Goal: Task Accomplishment & Management: Complete application form

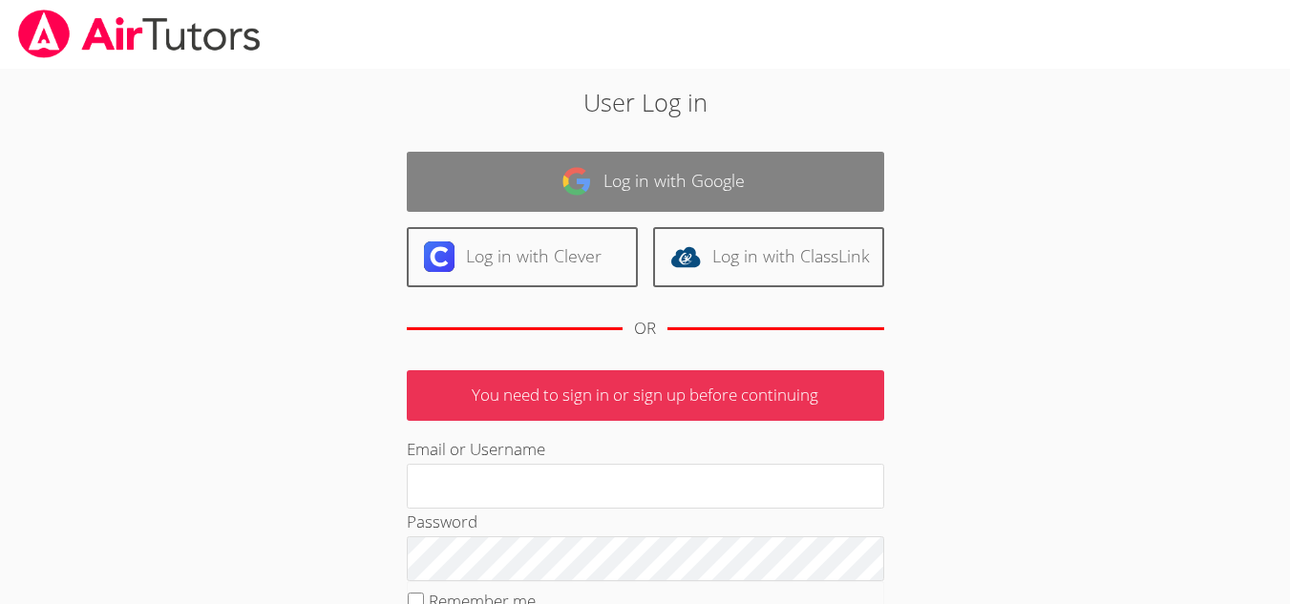
click at [657, 184] on link "Log in with Google" at bounding box center [645, 182] width 477 height 60
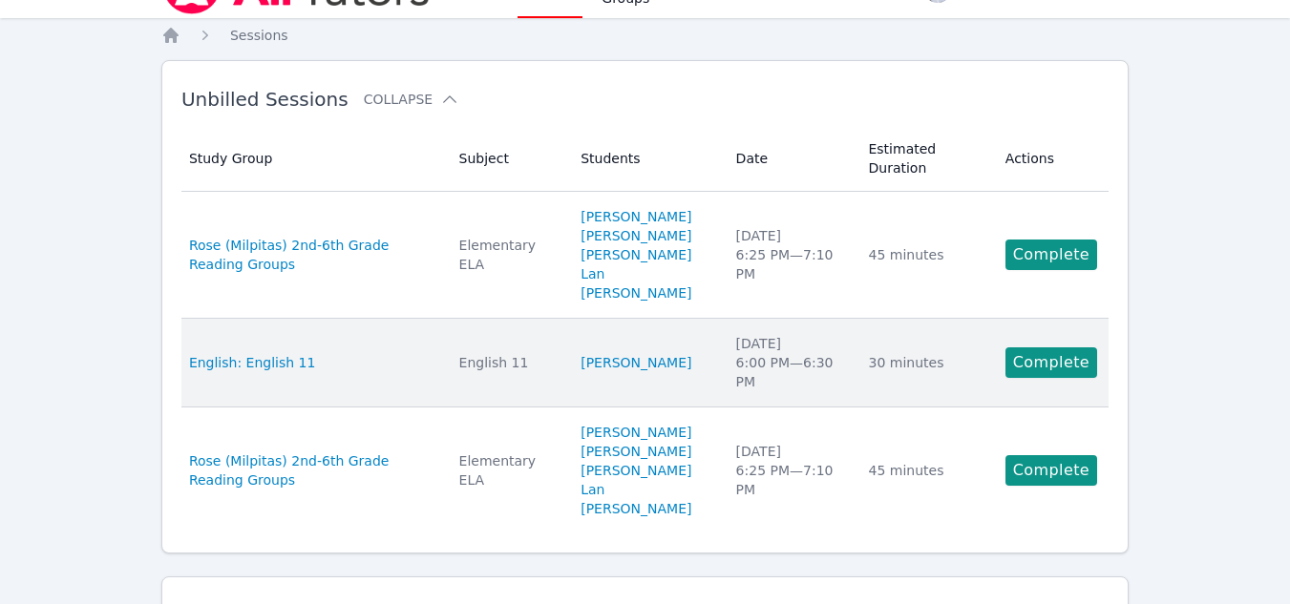
scroll to position [42, 0]
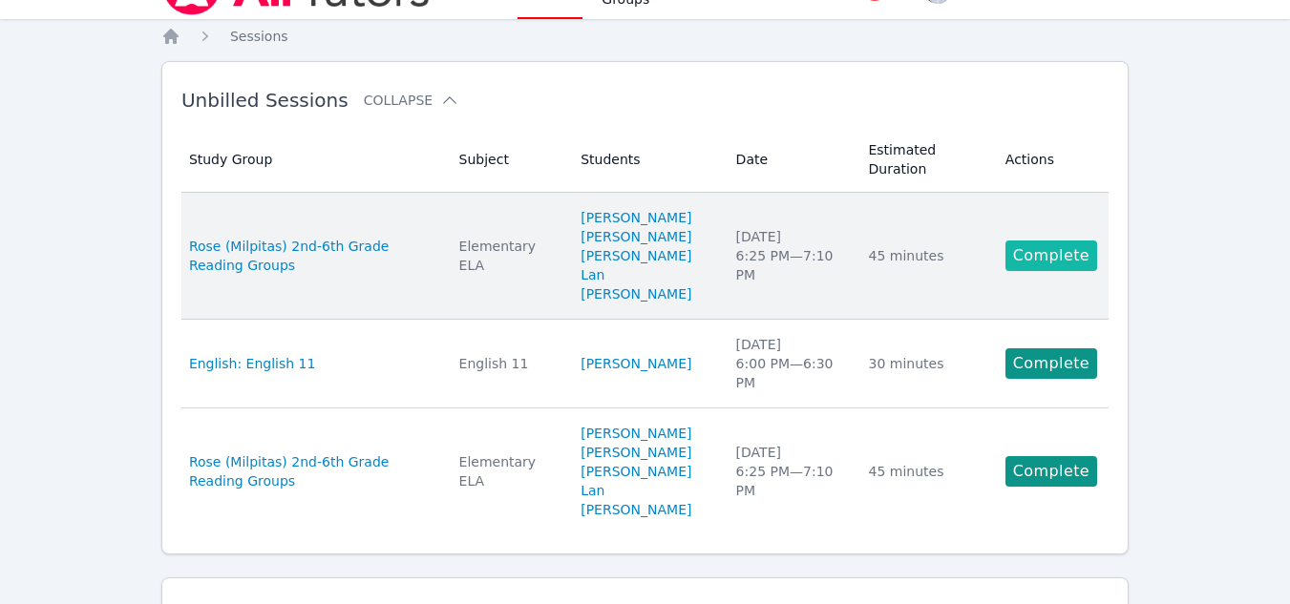
click at [1048, 241] on link "Complete" at bounding box center [1052, 256] width 92 height 31
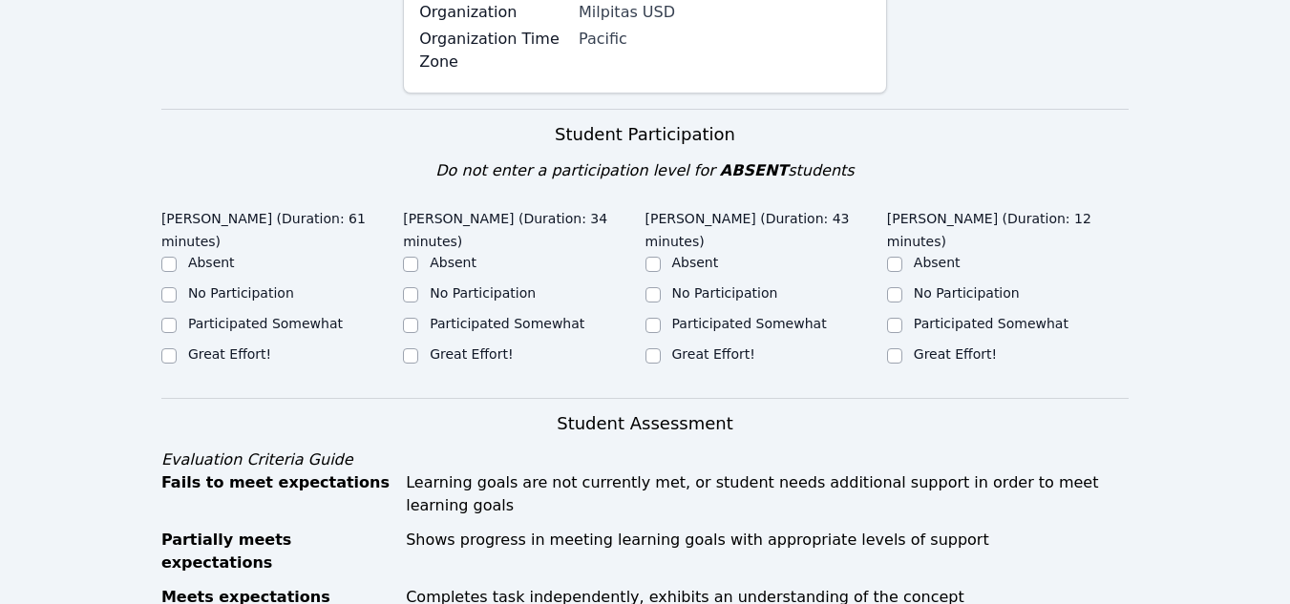
scroll to position [346, 0]
click at [170, 348] on input "Great Effort!" at bounding box center [168, 355] width 15 height 15
checkbox input "true"
click at [407, 348] on input "Great Effort!" at bounding box center [410, 355] width 15 height 15
checkbox input "true"
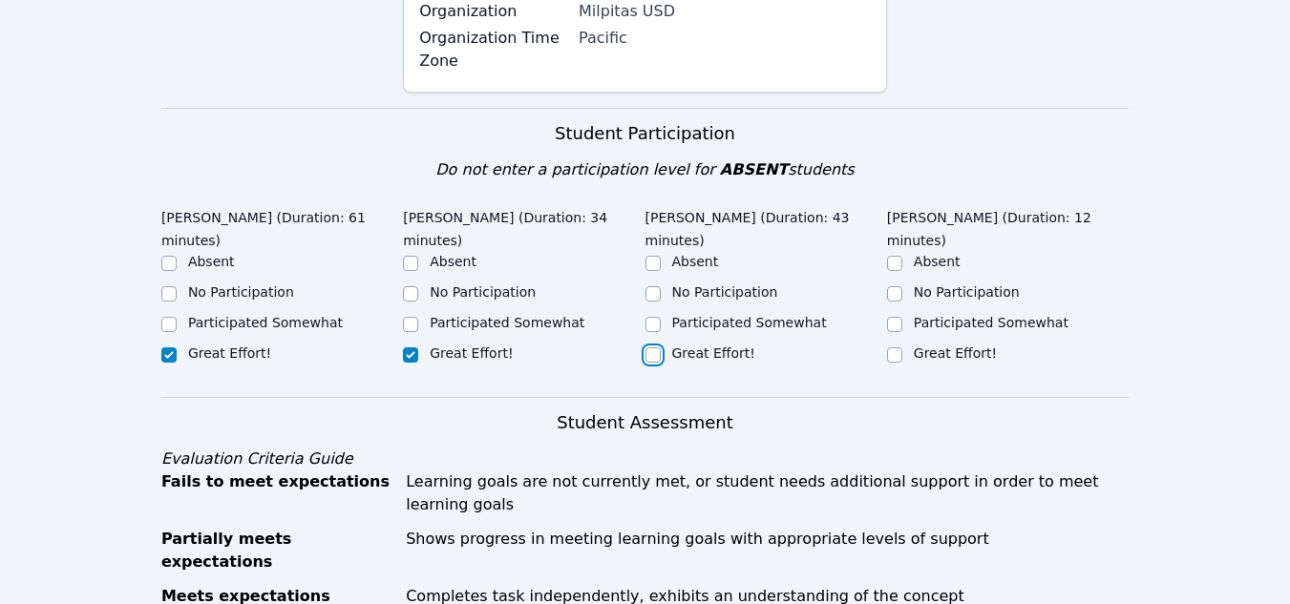
click at [654, 348] on input "Great Effort!" at bounding box center [653, 355] width 15 height 15
checkbox input "true"
click at [893, 348] on input "Great Effort!" at bounding box center [894, 355] width 15 height 15
checkbox input "true"
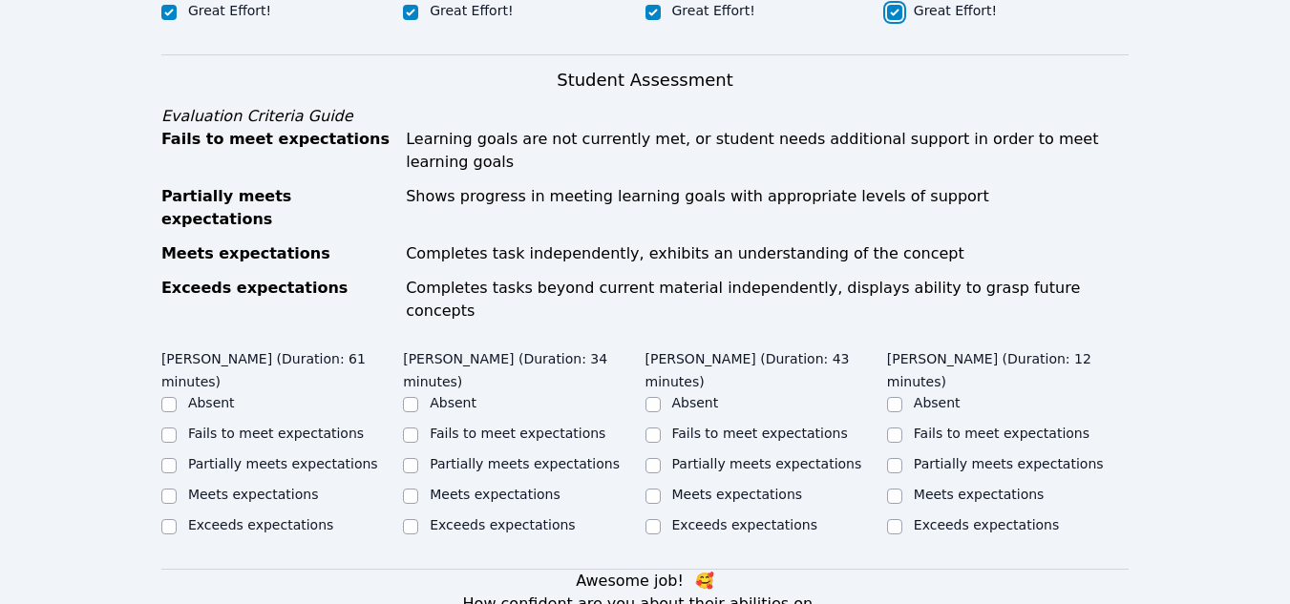
scroll to position [789, 0]
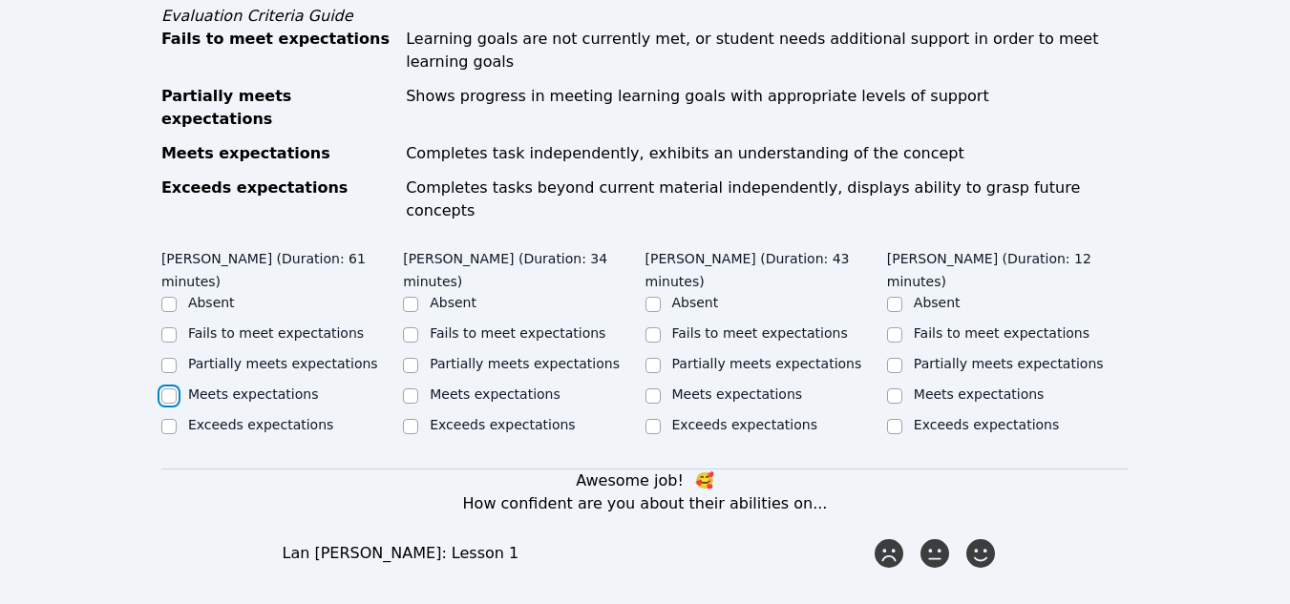
click at [168, 389] on input "Meets expectations" at bounding box center [168, 396] width 15 height 15
checkbox input "true"
click at [404, 389] on input "Meets expectations" at bounding box center [410, 396] width 15 height 15
checkbox input "true"
click at [673, 387] on label "Meets expectations" at bounding box center [737, 394] width 131 height 15
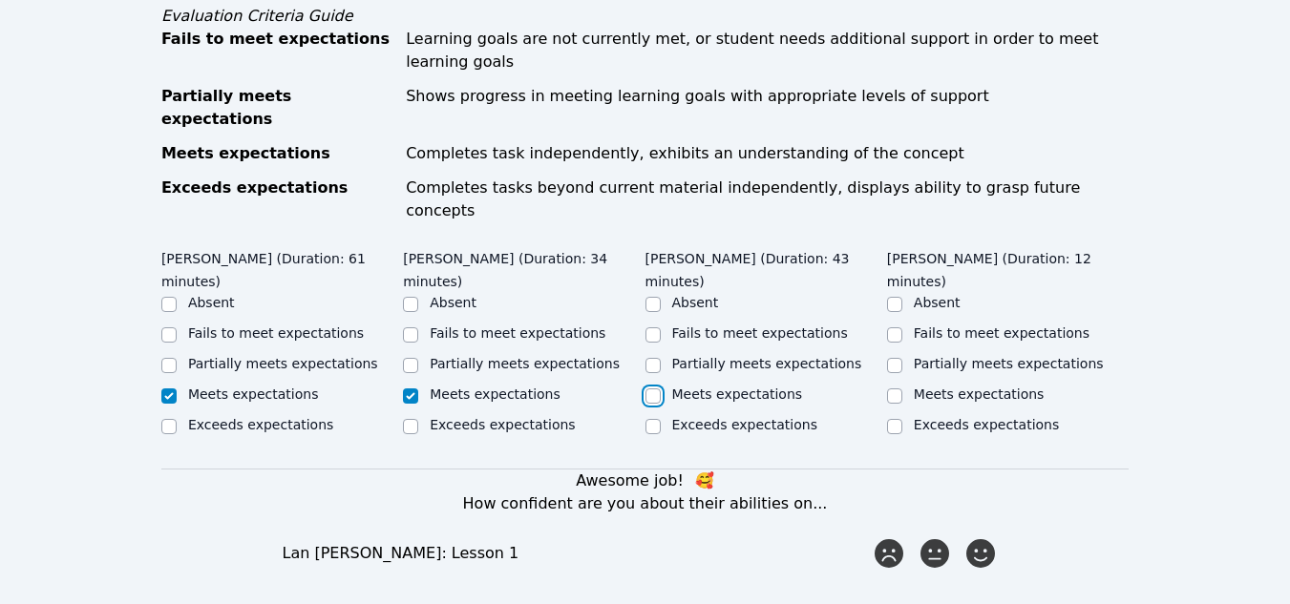
click at [661, 389] on input "Meets expectations" at bounding box center [653, 396] width 15 height 15
checkbox input "true"
click at [892, 389] on input "Meets expectations" at bounding box center [894, 396] width 15 height 15
checkbox input "true"
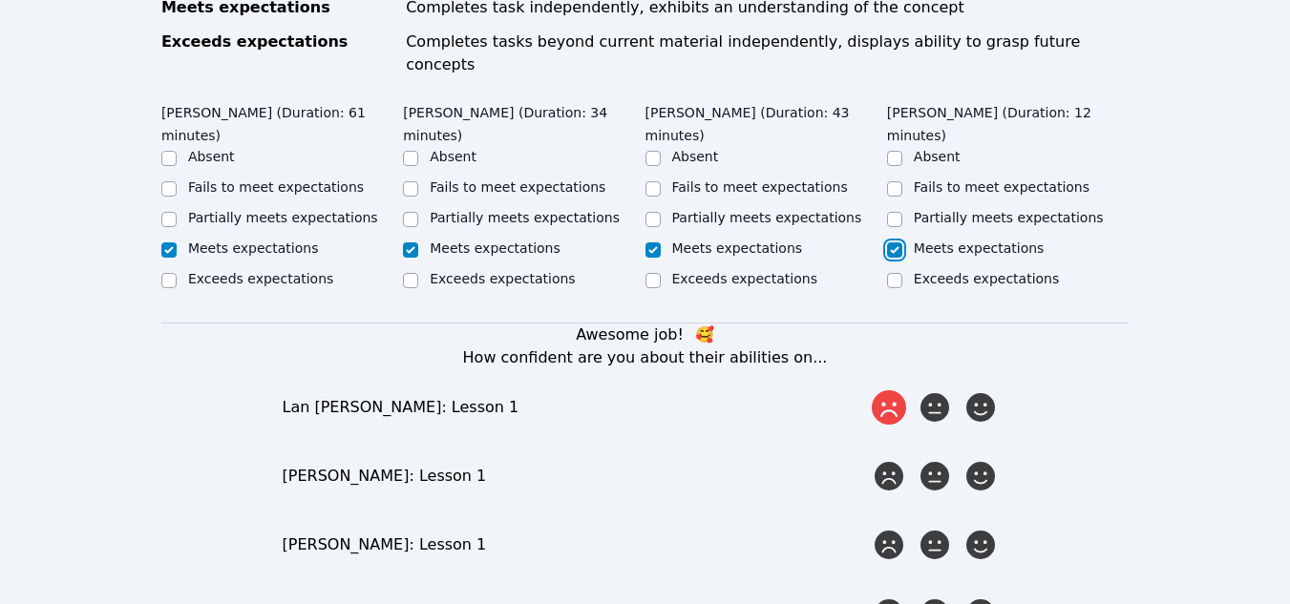
scroll to position [936, 0]
click at [970, 390] on icon at bounding box center [981, 407] width 34 height 34
click at [0, 0] on input "radio" at bounding box center [0, 0] width 0 height 0
click at [984, 458] on icon at bounding box center [981, 475] width 34 height 34
click at [0, 0] on input "radio" at bounding box center [0, 0] width 0 height 0
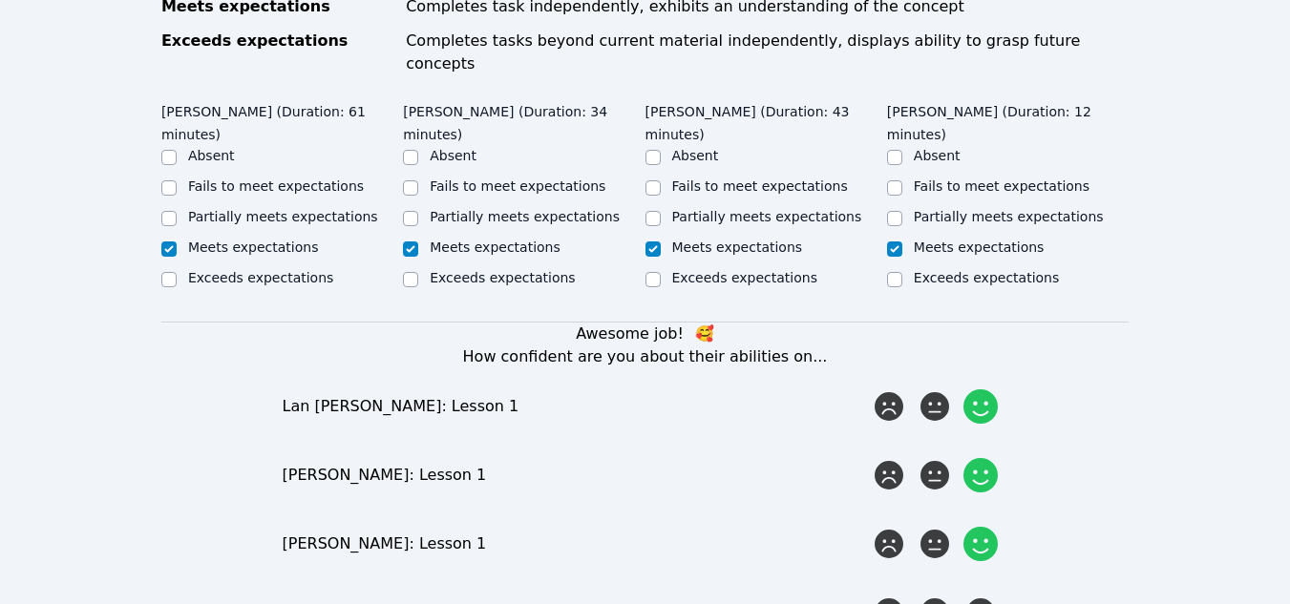
click at [985, 527] on icon at bounding box center [981, 544] width 34 height 34
click at [0, 0] on input "radio" at bounding box center [0, 0] width 0 height 0
click at [990, 596] on icon at bounding box center [981, 613] width 34 height 34
click at [0, 0] on input "radio" at bounding box center [0, 0] width 0 height 0
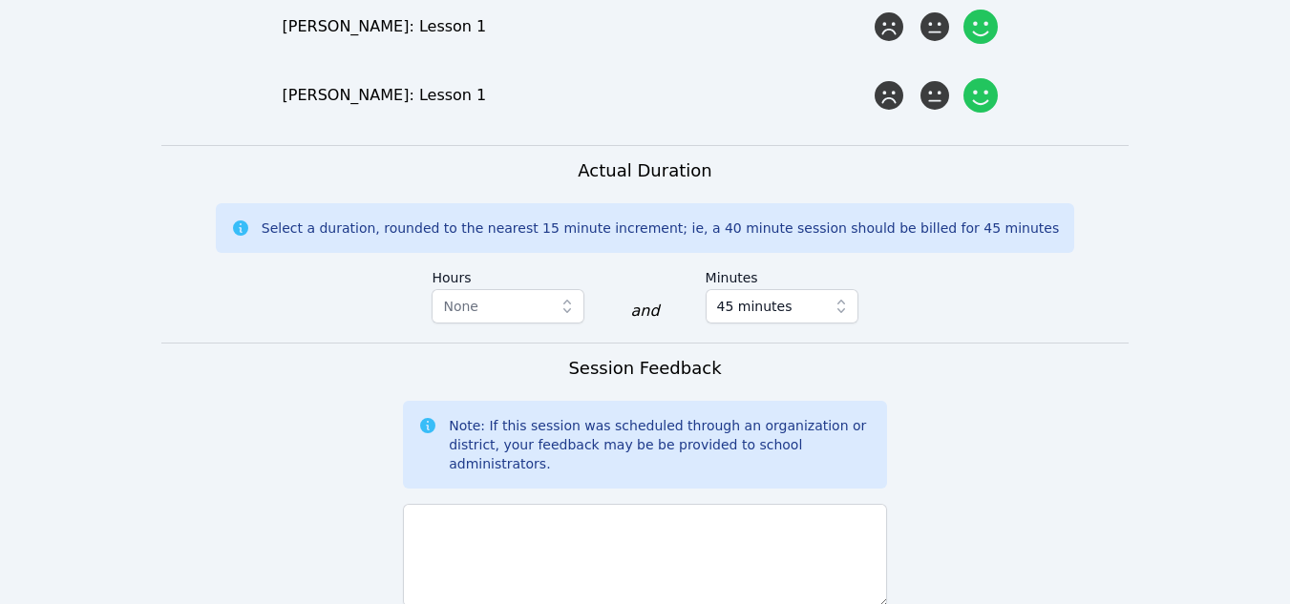
scroll to position [1454, 0]
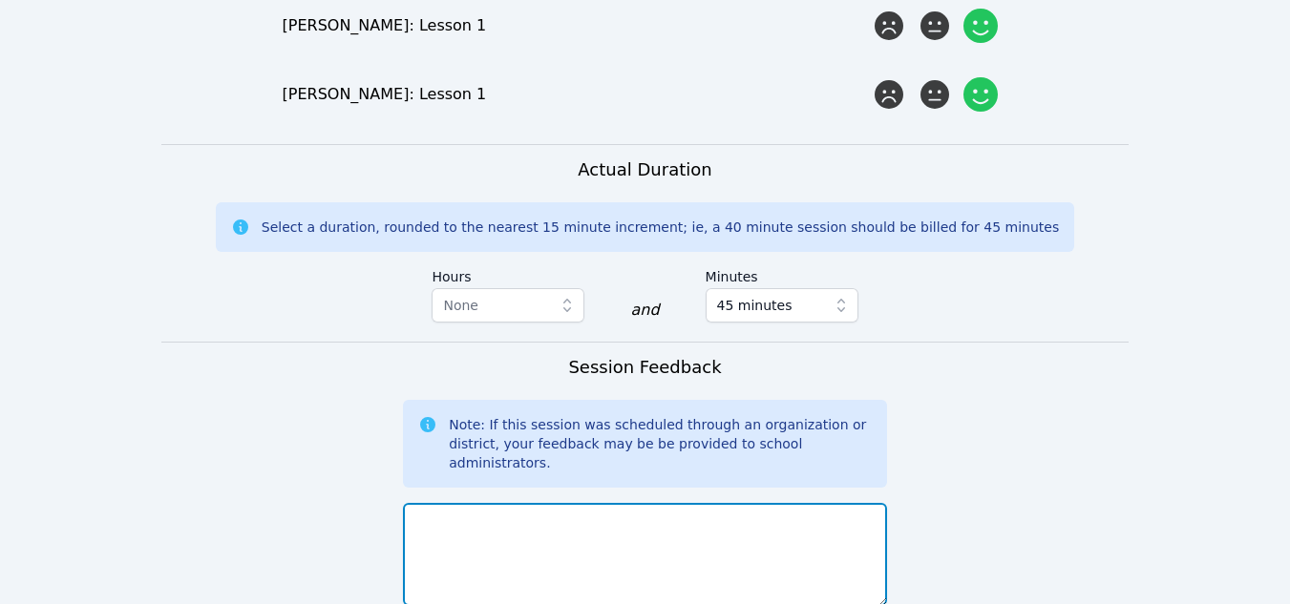
click at [609, 503] on textarea at bounding box center [645, 554] width 484 height 103
drag, startPoint x: 496, startPoint y: 385, endPoint x: 437, endPoint y: 385, distance: 58.3
click at [437, 503] on textarea "We went over various" at bounding box center [645, 554] width 484 height 103
click at [605, 503] on textarea "We reviewed various" at bounding box center [645, 554] width 484 height 103
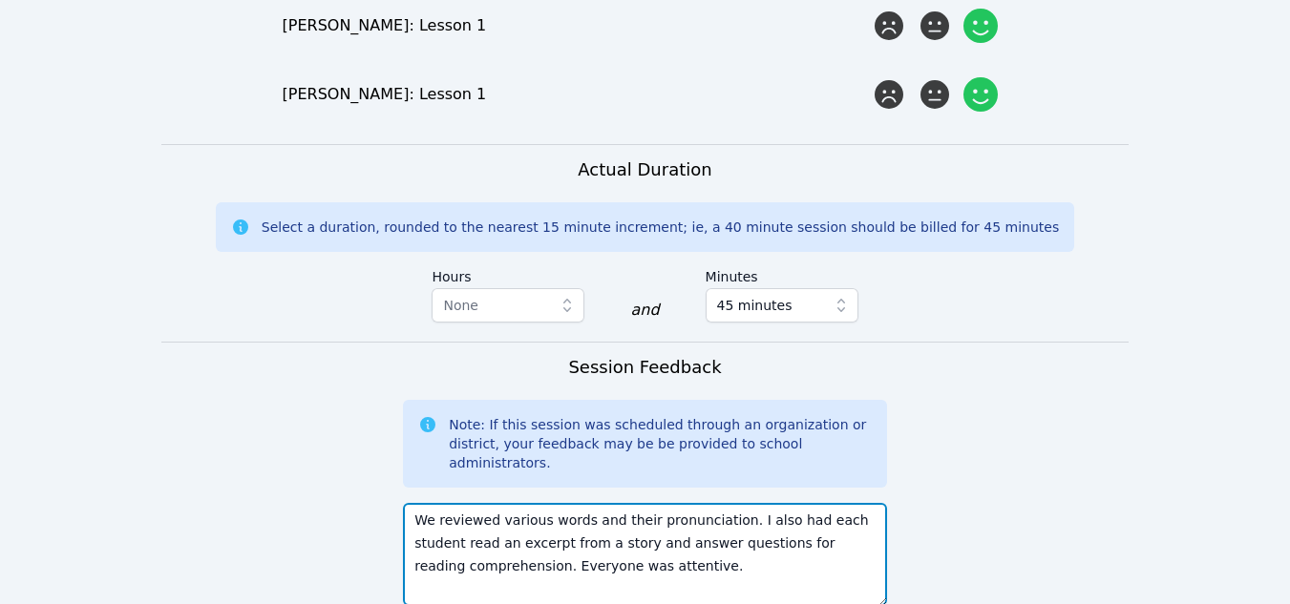
drag, startPoint x: 692, startPoint y: 440, endPoint x: 355, endPoint y: 374, distance: 343.5
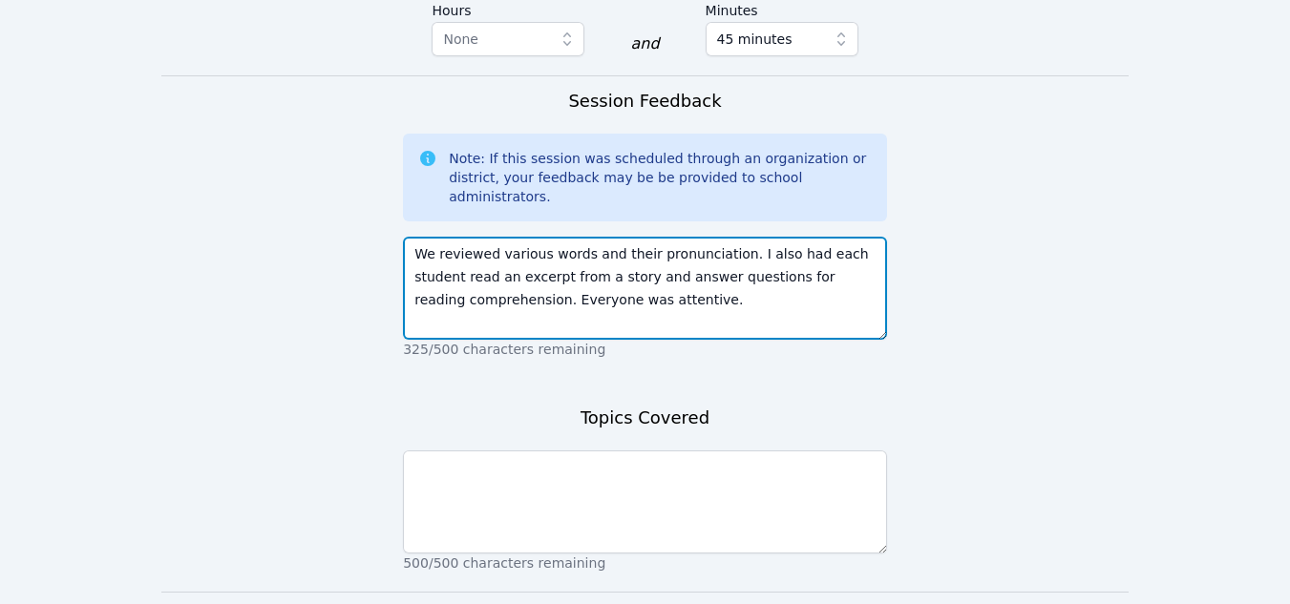
type textarea "We reviewed various words and their pronunciation. I also had each student read…"
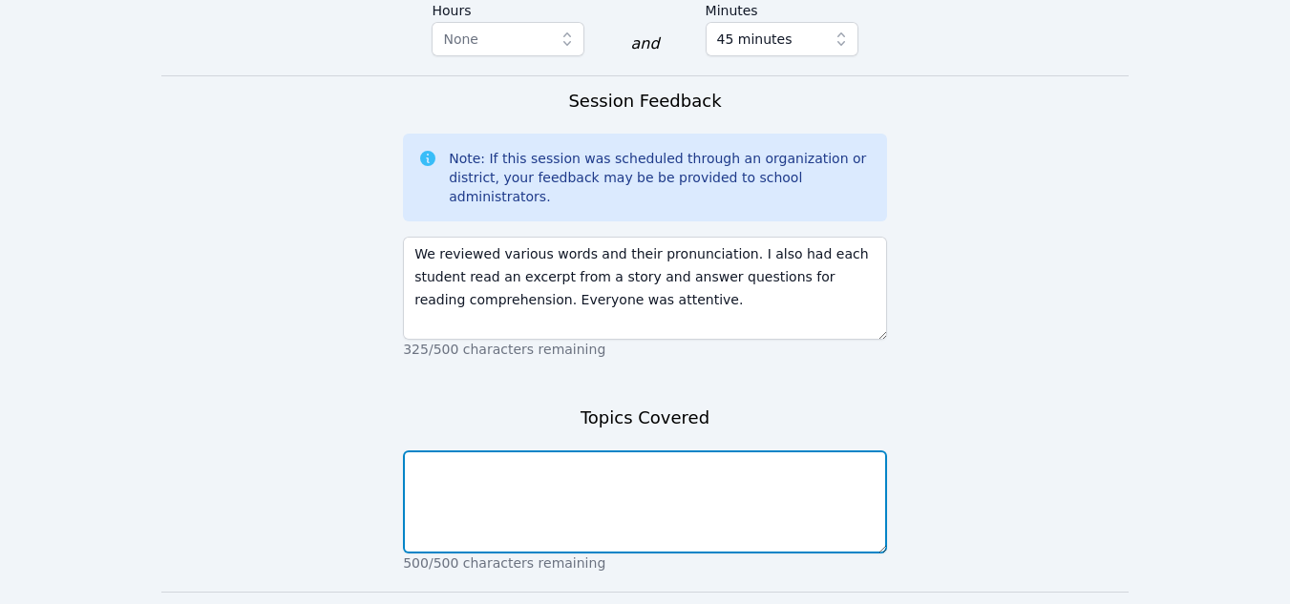
click at [615, 451] on textarea at bounding box center [645, 502] width 484 height 103
type textarea "spelling, reading comprehension, pronunciation"
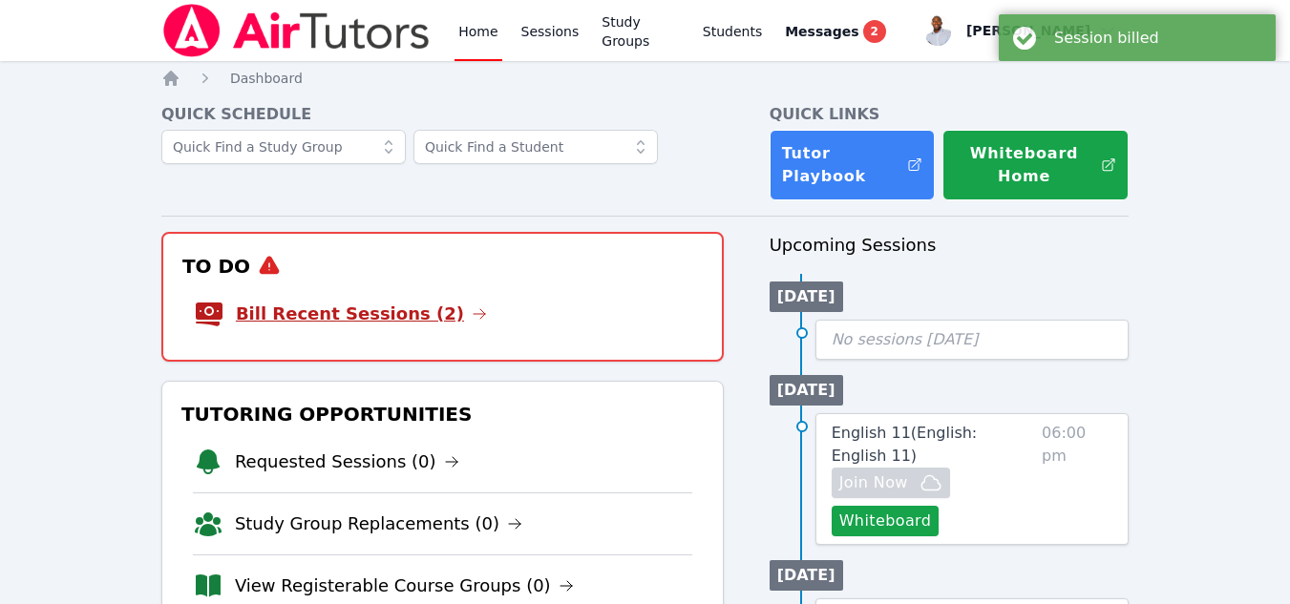
click at [408, 322] on link "Bill Recent Sessions (2)" at bounding box center [361, 314] width 251 height 27
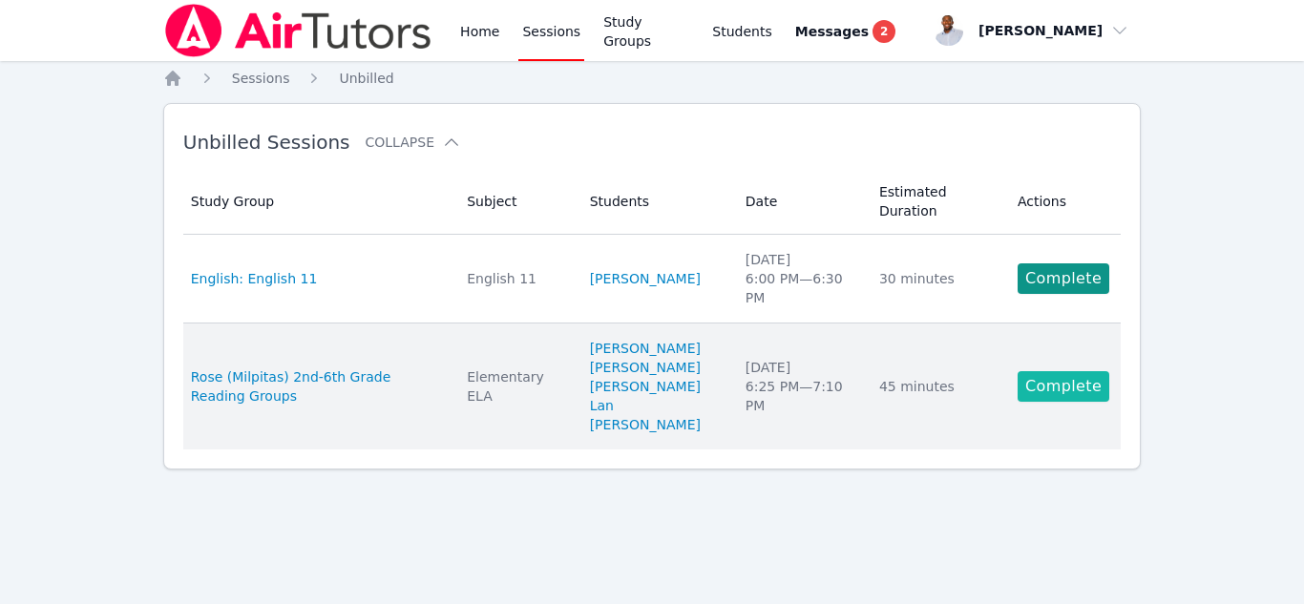
click at [1039, 371] on link "Complete" at bounding box center [1064, 386] width 92 height 31
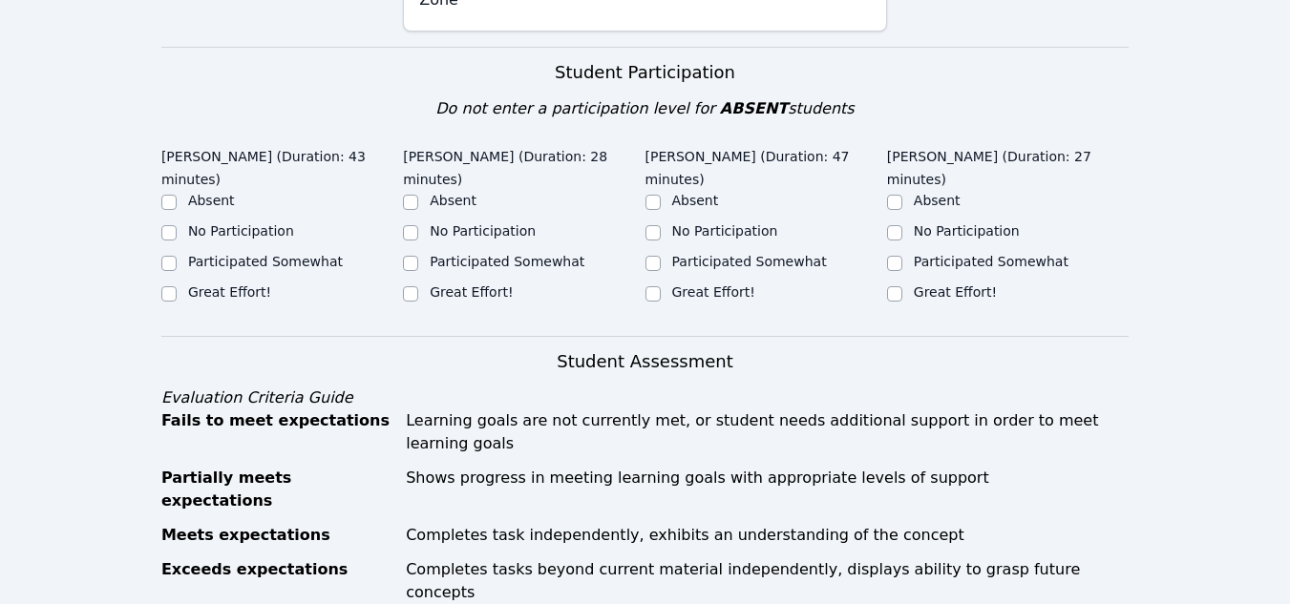
scroll to position [408, 0]
click at [409, 286] on input "Great Effort!" at bounding box center [410, 293] width 15 height 15
checkbox input "true"
click at [656, 286] on input "Great Effort!" at bounding box center [653, 293] width 15 height 15
checkbox input "true"
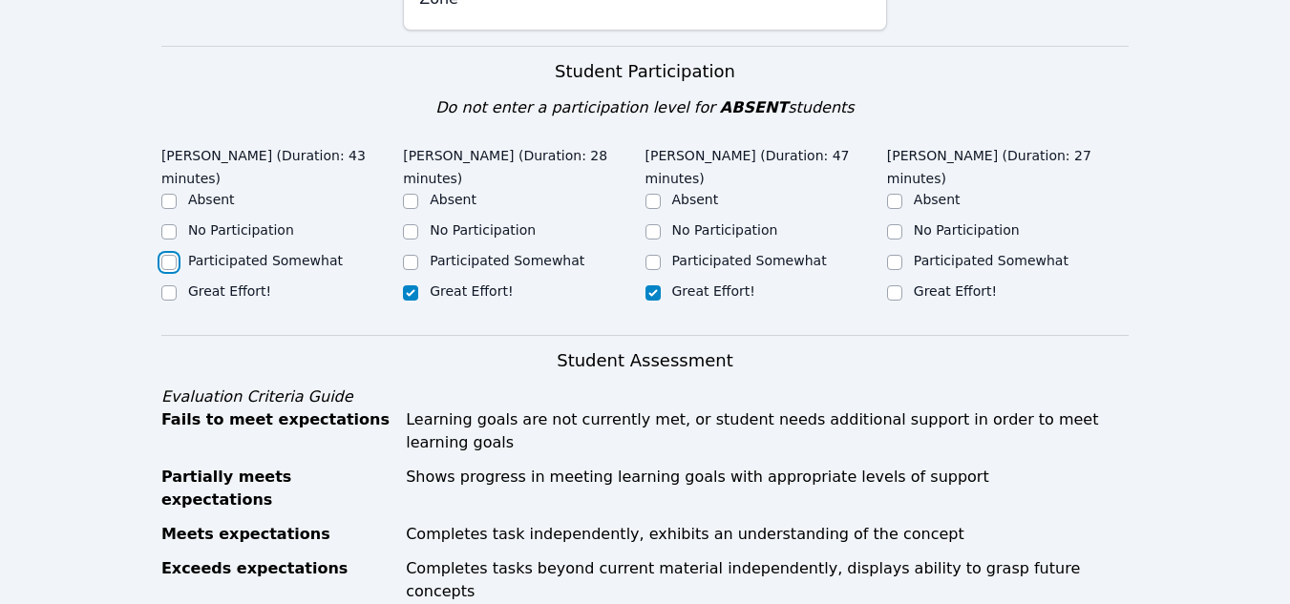
click at [175, 261] on input "Participated Somewhat" at bounding box center [168, 262] width 15 height 15
checkbox input "true"
click at [890, 286] on input "Great Effort!" at bounding box center [894, 293] width 15 height 15
checkbox input "true"
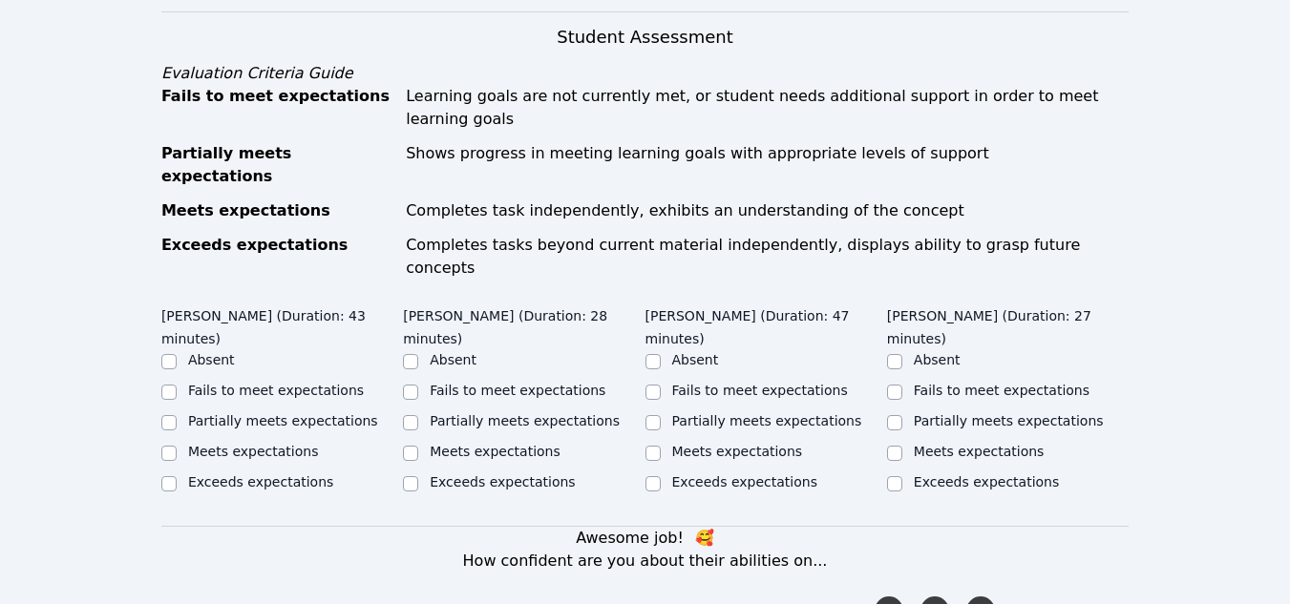
scroll to position [803, 0]
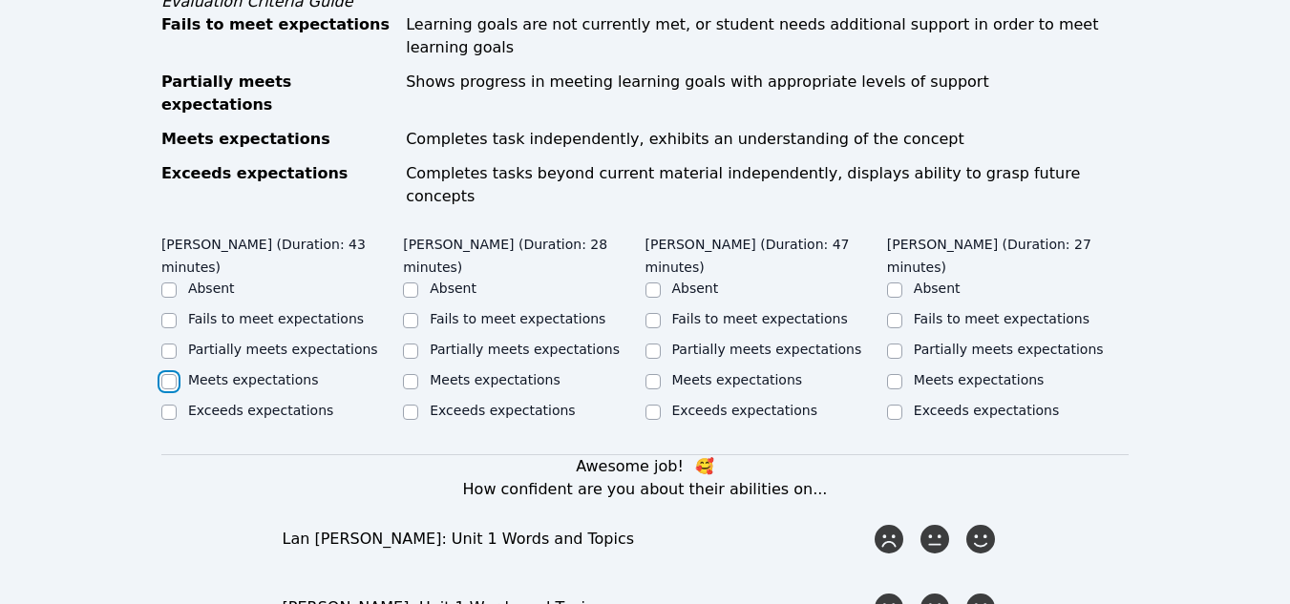
click at [166, 374] on input "Meets expectations" at bounding box center [168, 381] width 15 height 15
checkbox input "true"
click at [418, 374] on input "Meets expectations" at bounding box center [410, 381] width 15 height 15
checkbox input "true"
click at [661, 371] on div "Meets expectations" at bounding box center [767, 382] width 242 height 23
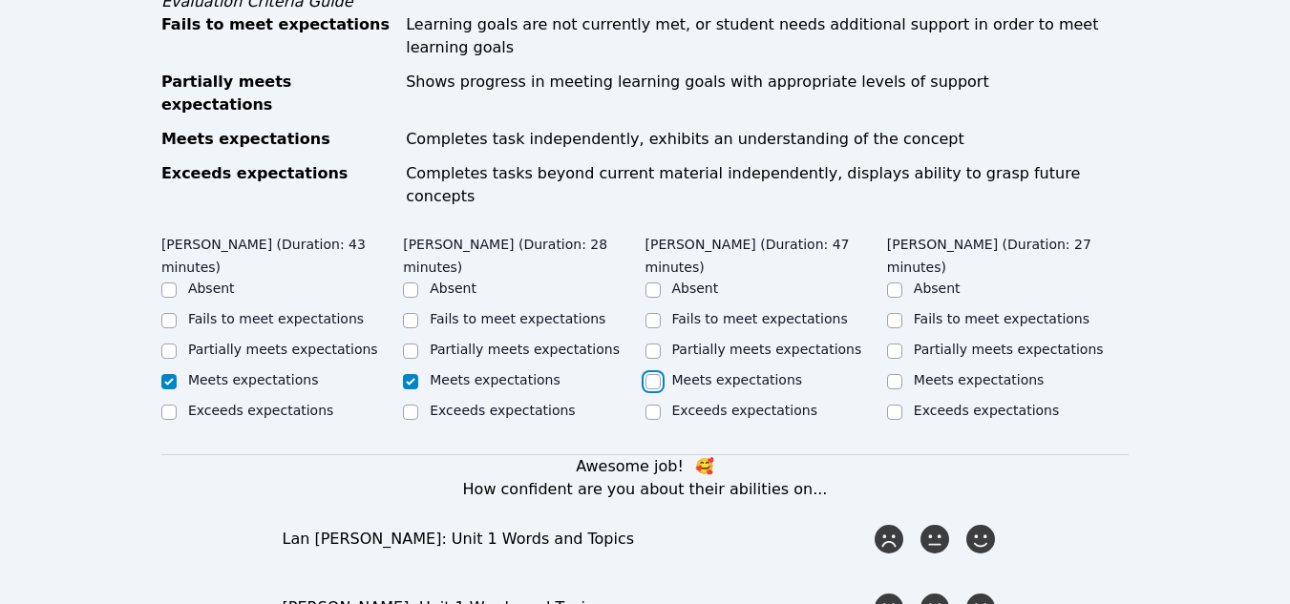
click at [651, 374] on input "Meets expectations" at bounding box center [653, 381] width 15 height 15
checkbox input "true"
click at [892, 374] on input "Meets expectations" at bounding box center [894, 381] width 15 height 15
checkbox input "true"
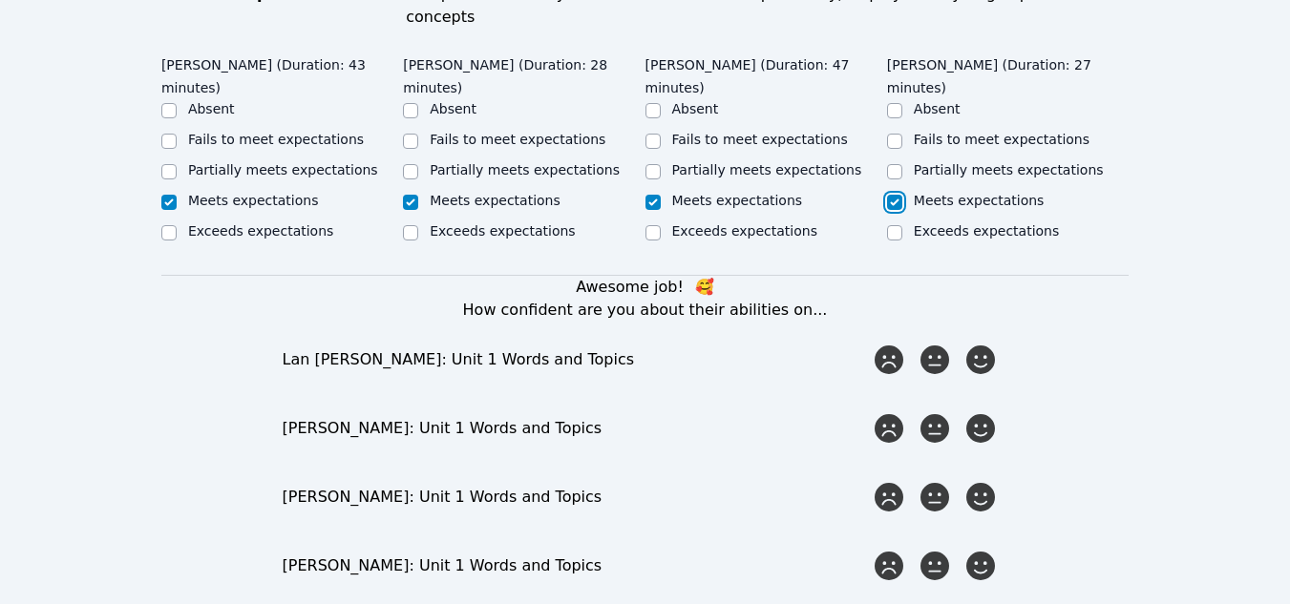
scroll to position [984, 0]
click at [978, 342] on icon at bounding box center [981, 359] width 34 height 34
click at [0, 0] on input "radio" at bounding box center [0, 0] width 0 height 0
click at [979, 411] on icon at bounding box center [981, 428] width 34 height 34
click at [0, 0] on input "radio" at bounding box center [0, 0] width 0 height 0
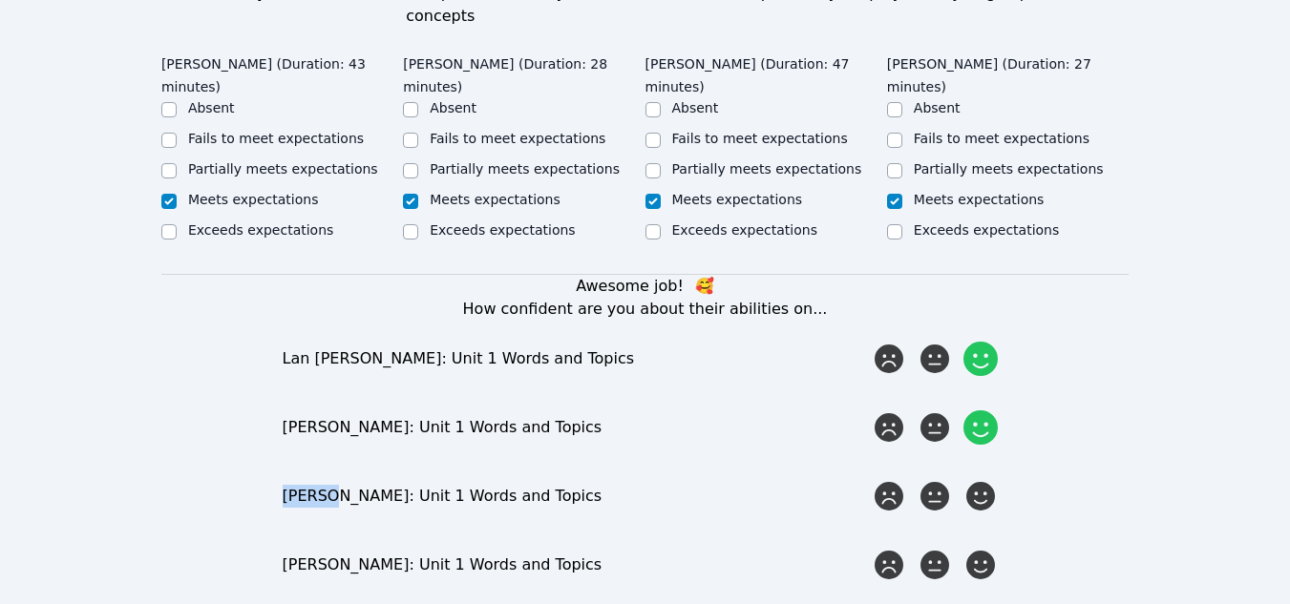
click at [979, 411] on icon at bounding box center [981, 428] width 34 height 34
click at [0, 0] on input "radio" at bounding box center [0, 0] width 0 height 0
click at [991, 479] on icon at bounding box center [981, 496] width 34 height 34
click at [0, 0] on input "radio" at bounding box center [0, 0] width 0 height 0
click at [985, 548] on icon at bounding box center [981, 565] width 34 height 34
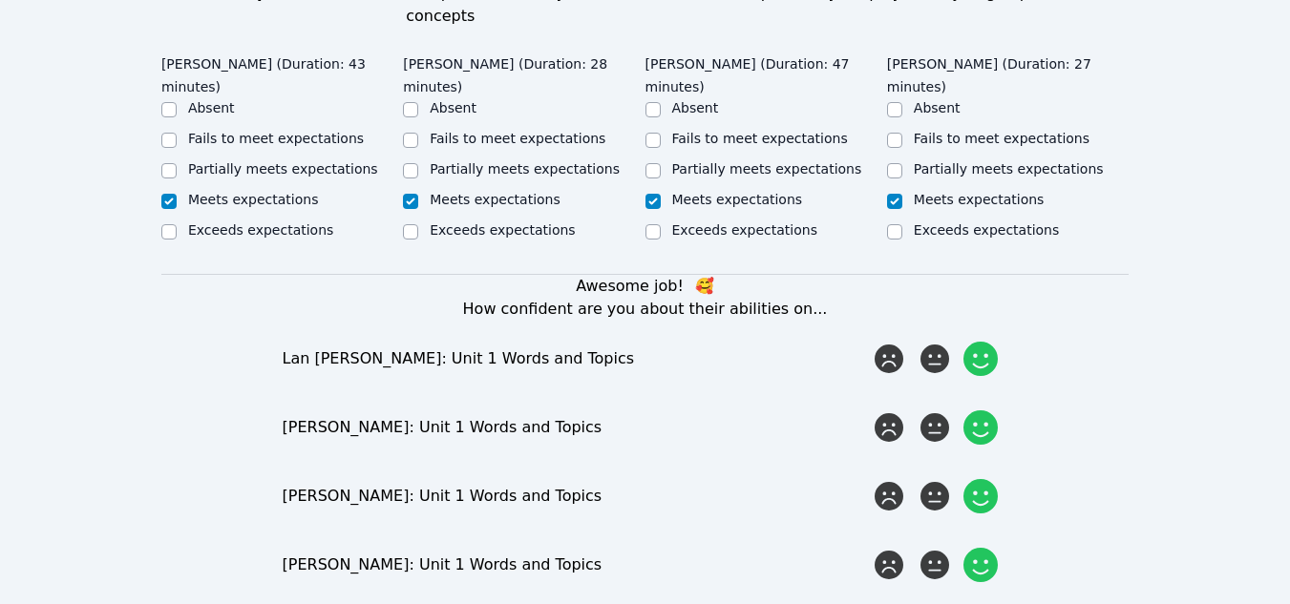
click at [0, 0] on input "radio" at bounding box center [0, 0] width 0 height 0
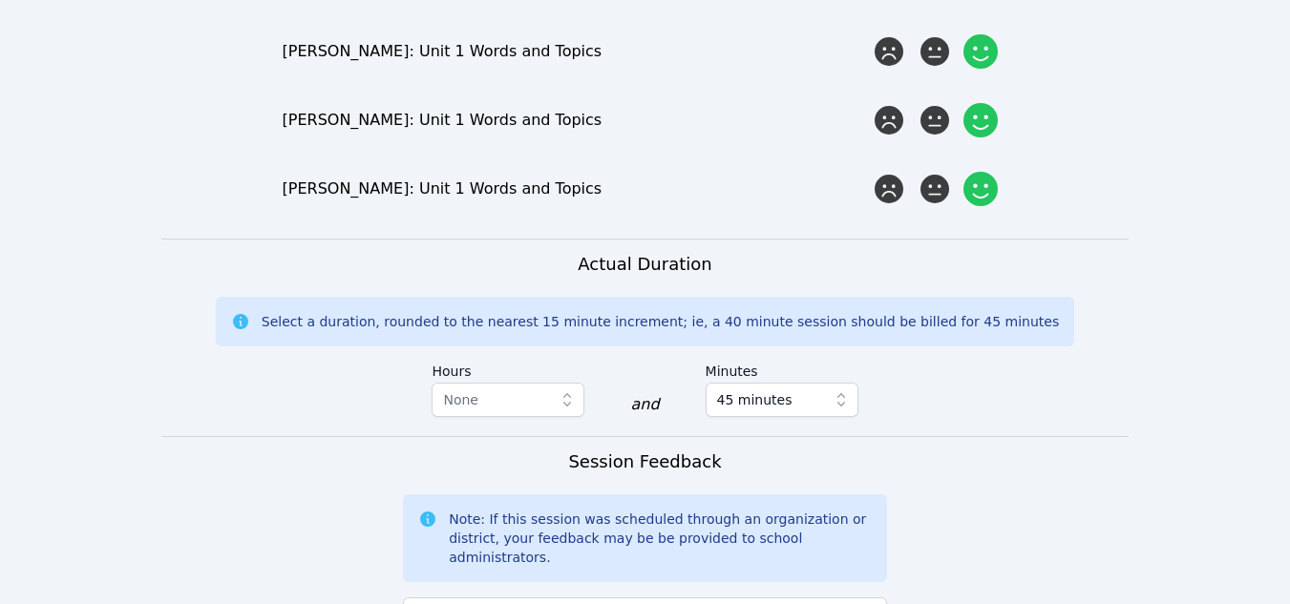
scroll to position [1595, 0]
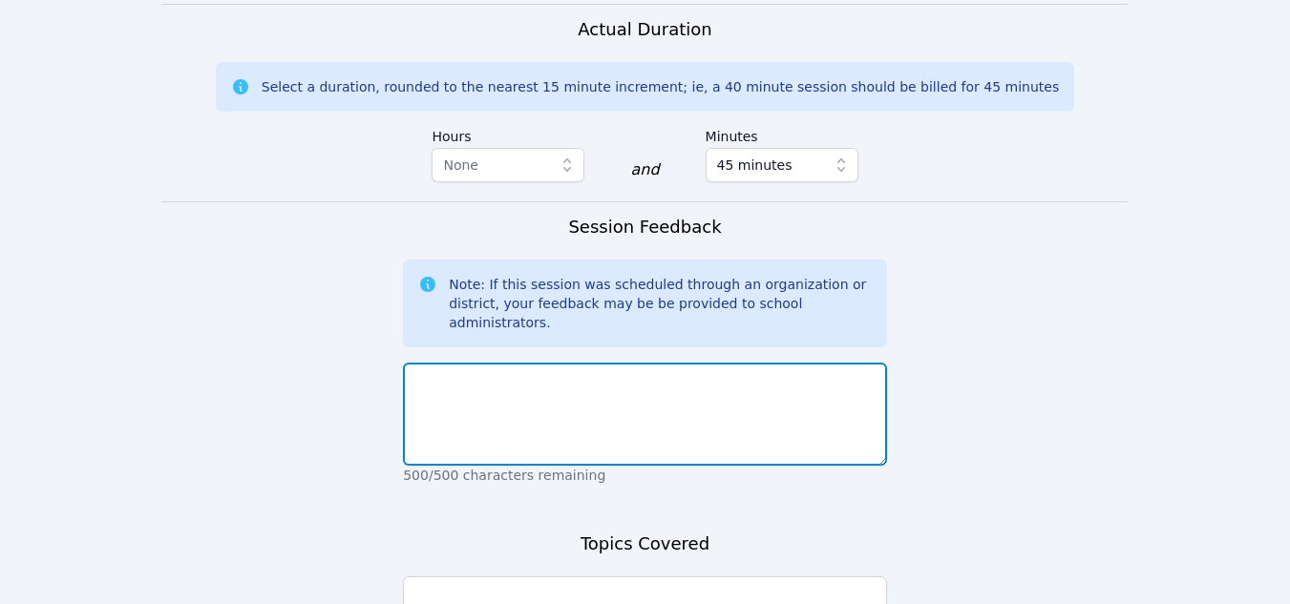
click at [564, 363] on textarea at bounding box center [645, 414] width 484 height 103
paste textarea "We reviewed various words and their pronunciation. I also had each student read…"
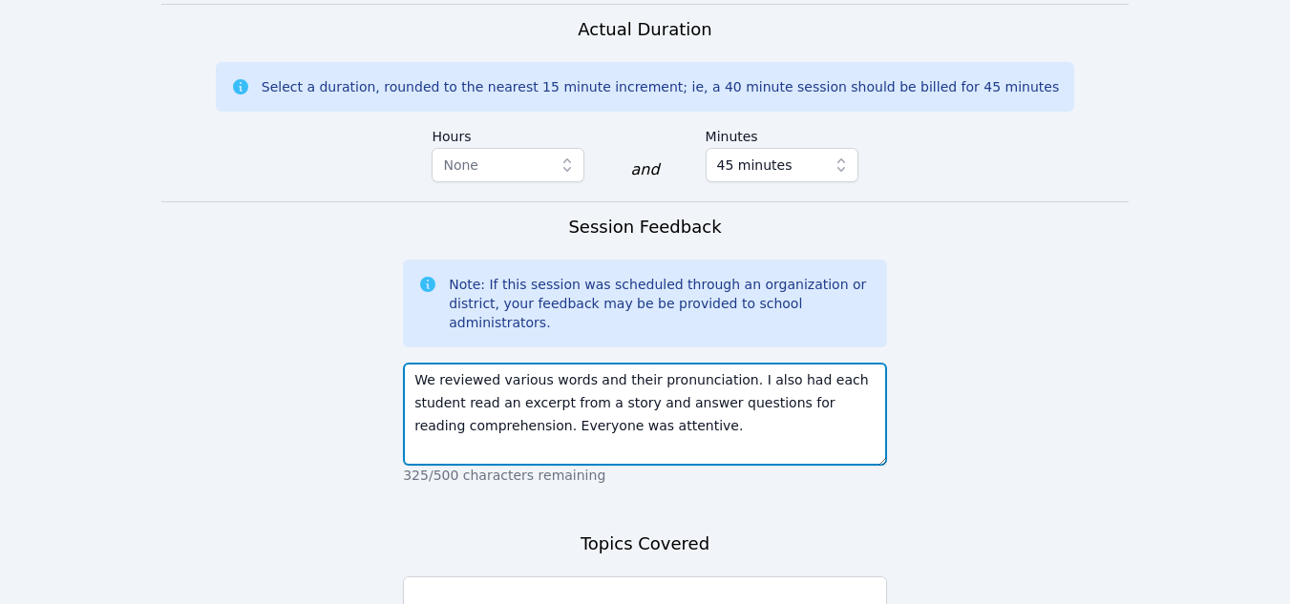
scroll to position [1767, 0]
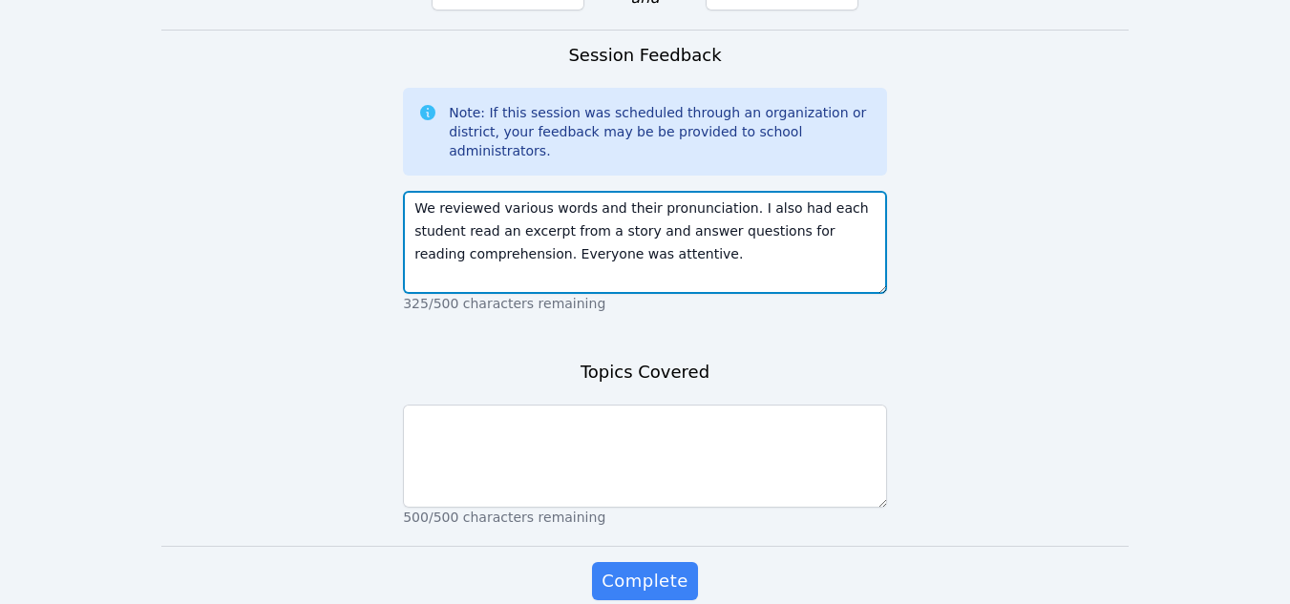
type textarea "We reviewed various words and their pronunciation. I also had each student read…"
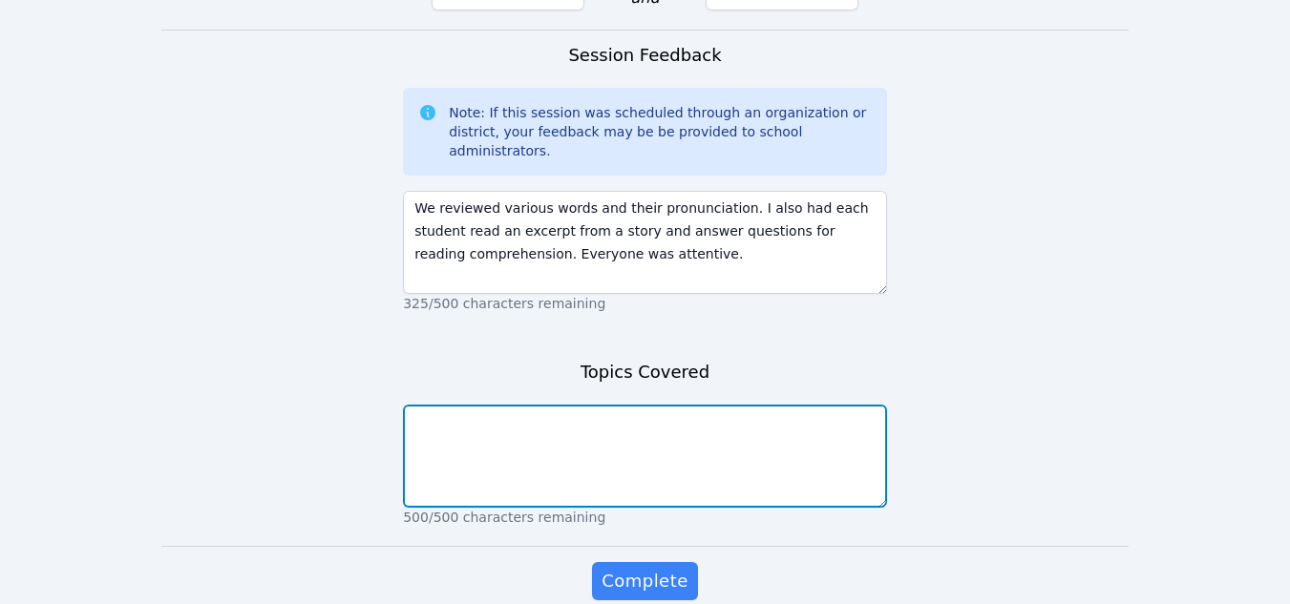
click at [536, 405] on textarea at bounding box center [645, 456] width 484 height 103
type textarea "spelling, reading comprehension, pronunciation"
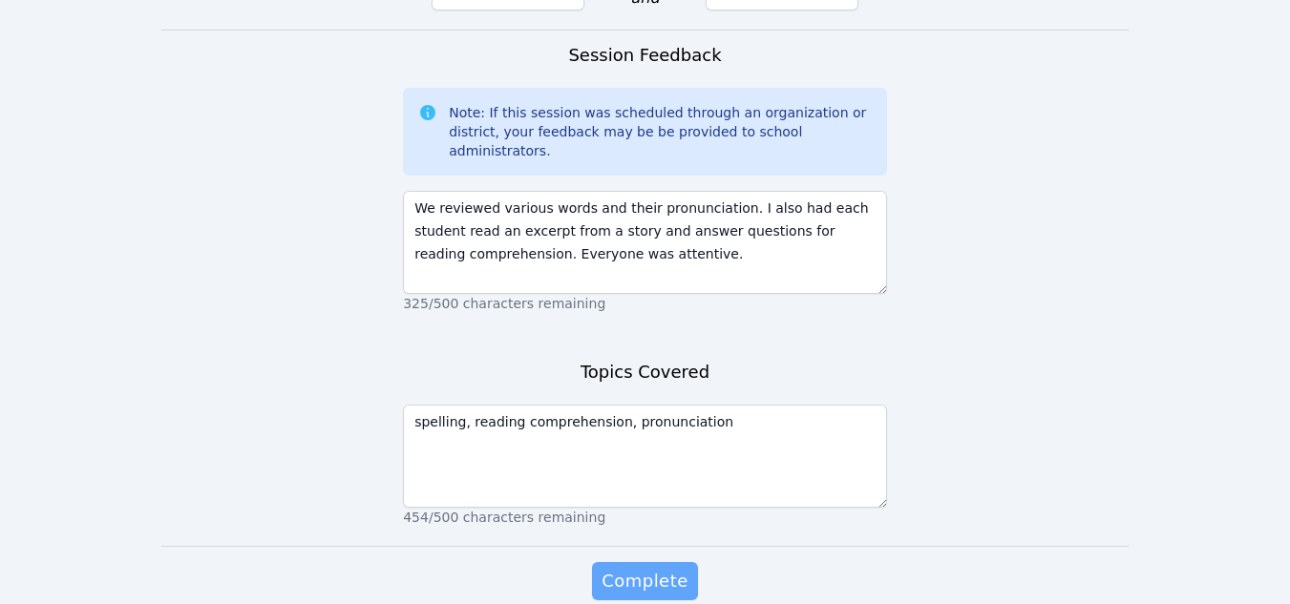
click at [613, 562] on button "Complete" at bounding box center [644, 581] width 105 height 38
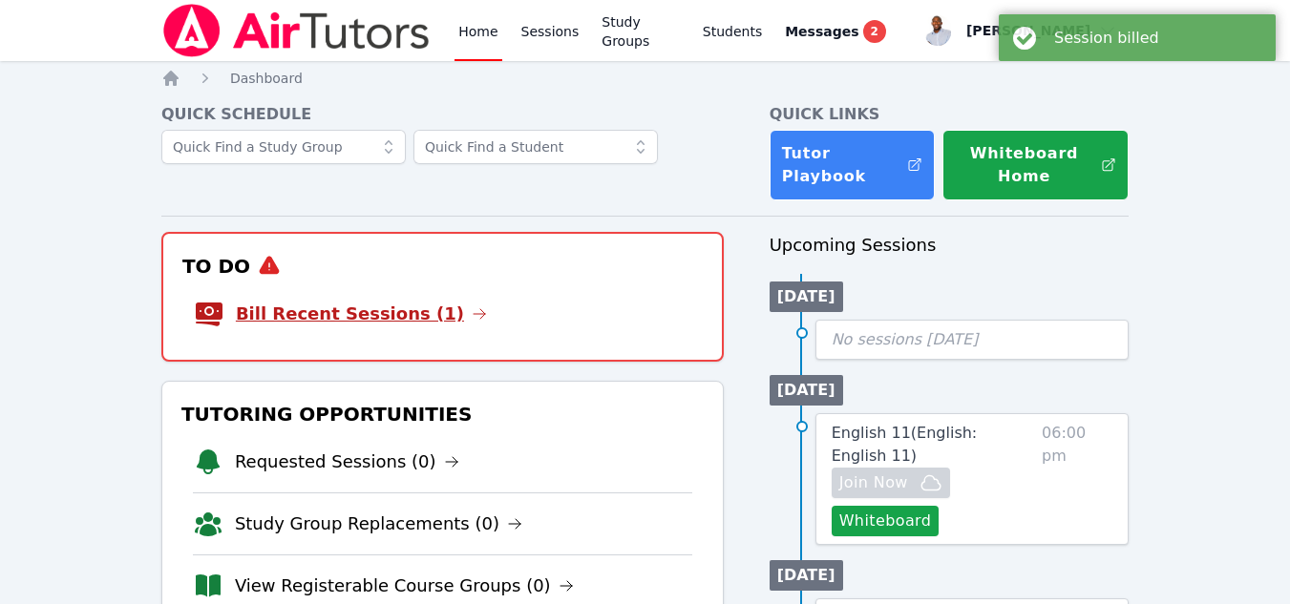
click at [406, 324] on link "Bill Recent Sessions (1)" at bounding box center [361, 314] width 251 height 27
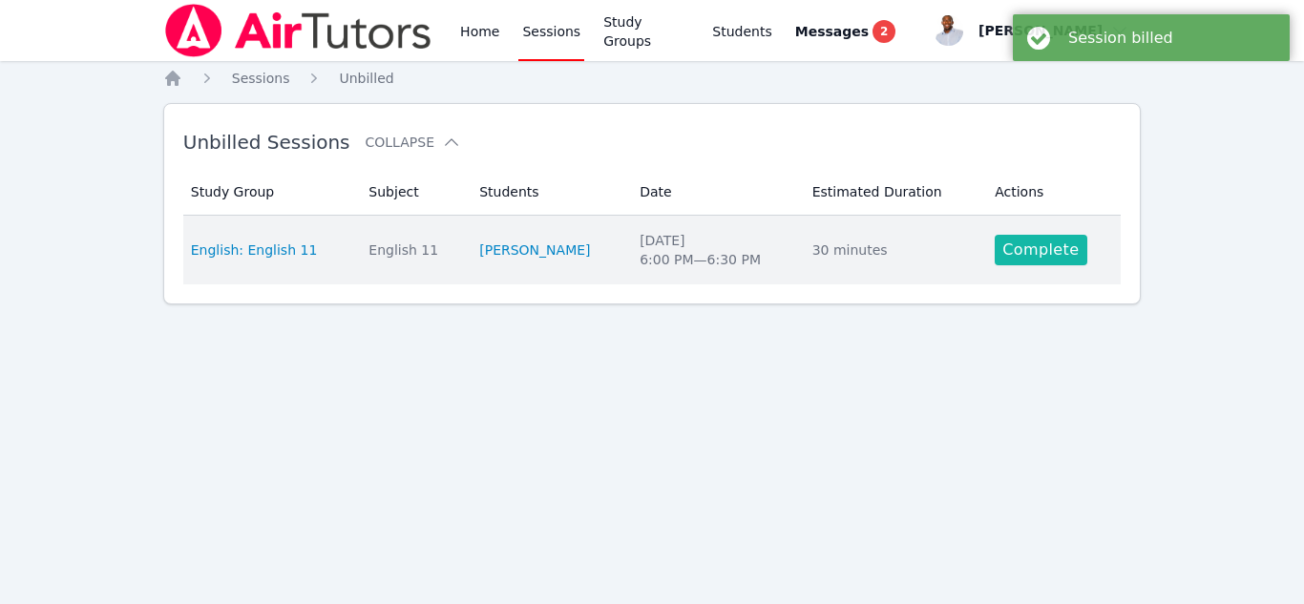
click at [1046, 242] on link "Complete" at bounding box center [1041, 250] width 92 height 31
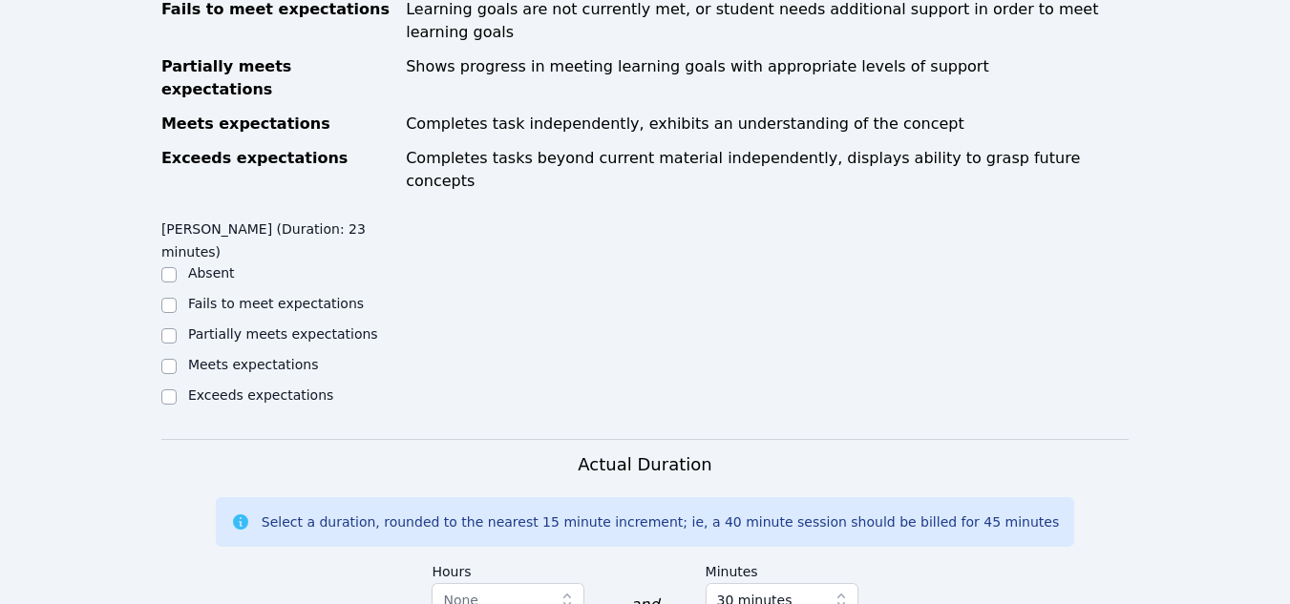
scroll to position [807, 0]
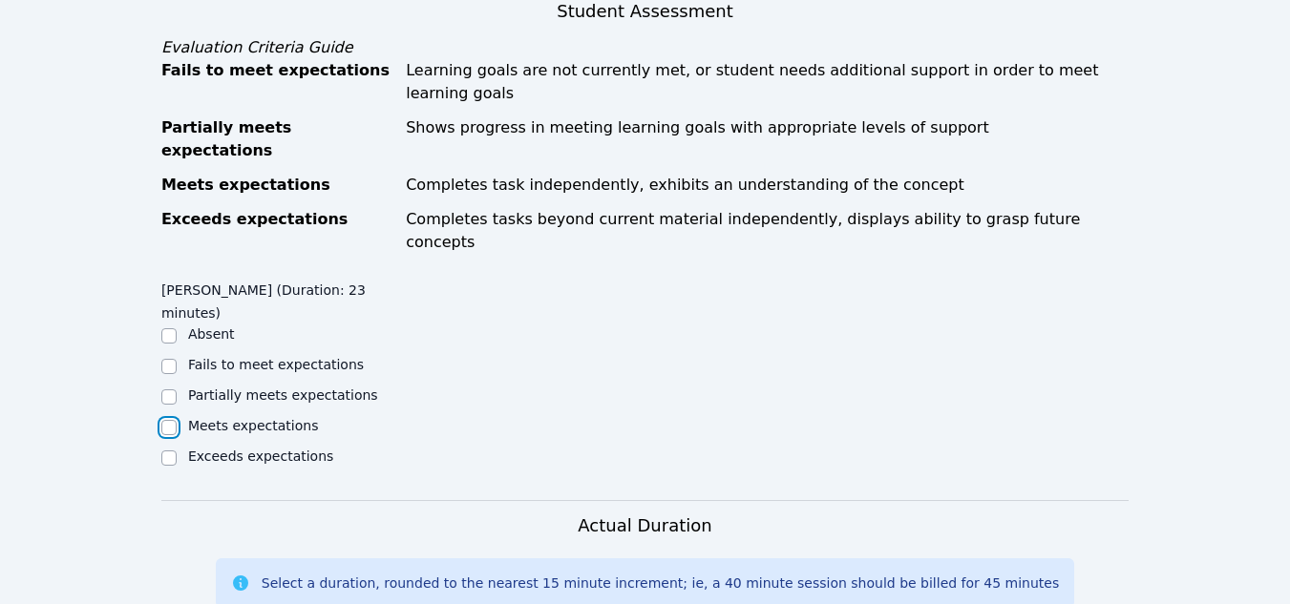
click at [161, 420] on input "Meets expectations" at bounding box center [168, 427] width 15 height 15
checkbox input "true"
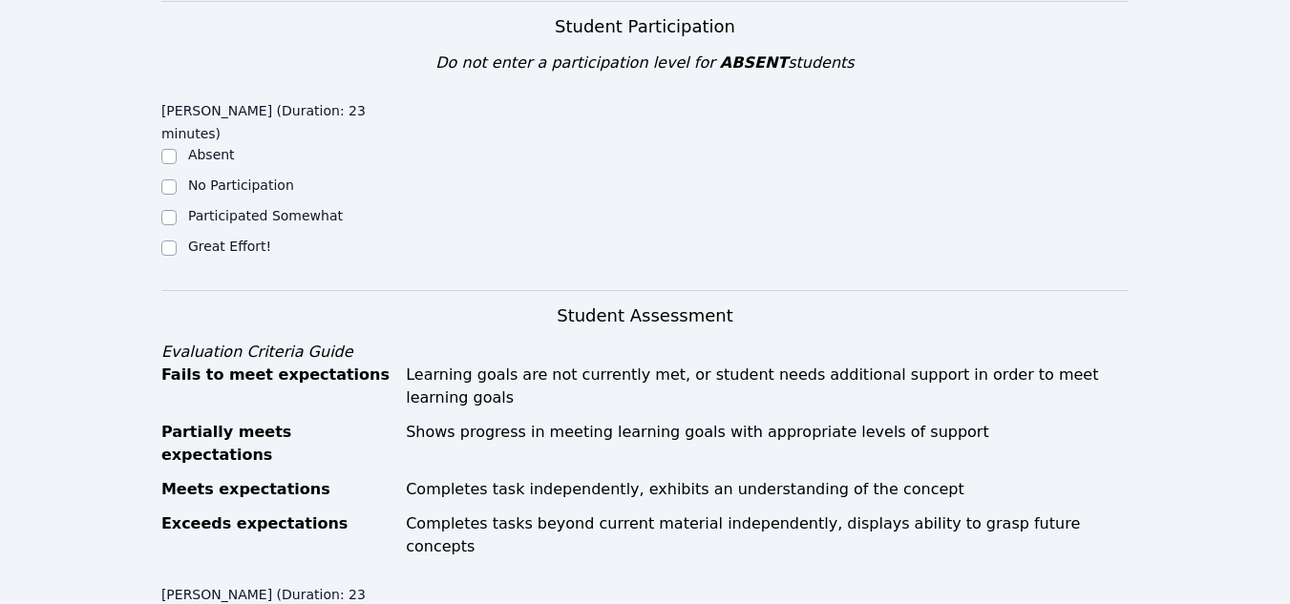
scroll to position [501, 0]
click at [174, 242] on input "Great Effort!" at bounding box center [168, 249] width 15 height 15
checkbox input "true"
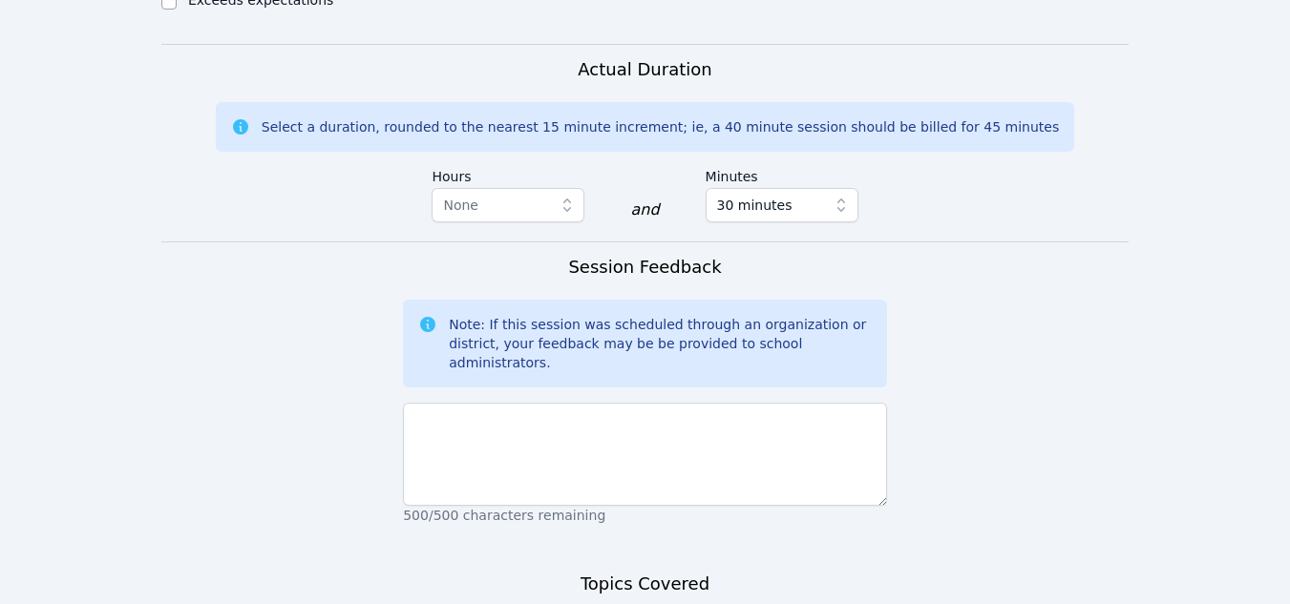
scroll to position [1274, 0]
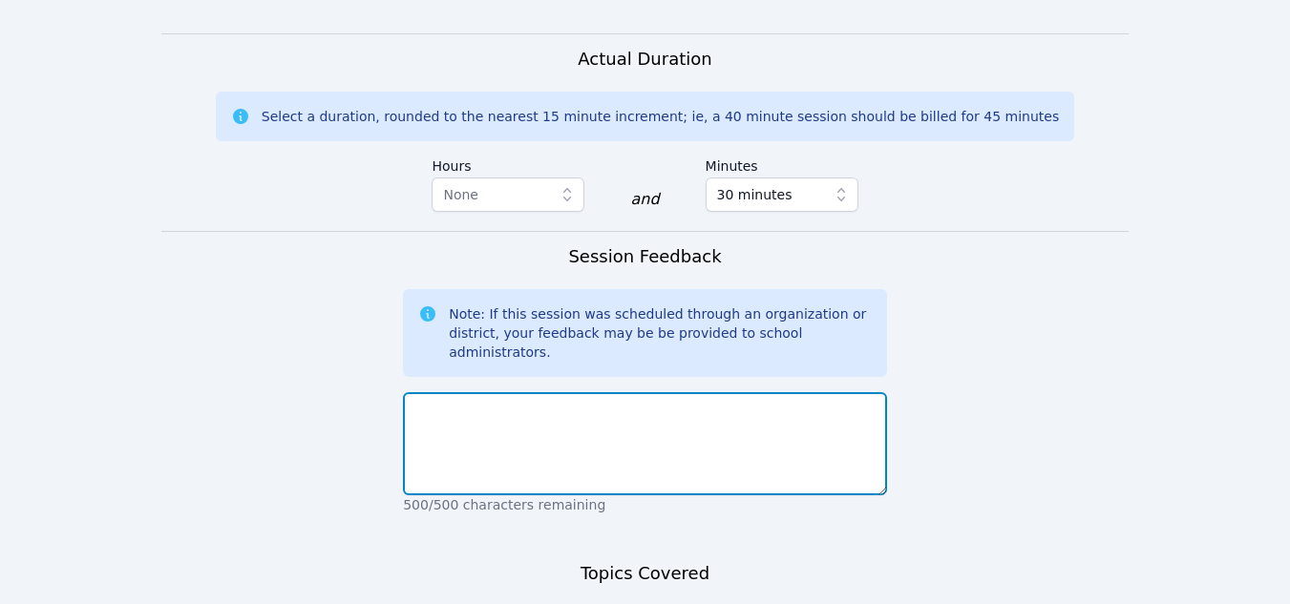
click at [504, 392] on textarea at bounding box center [645, 443] width 484 height 103
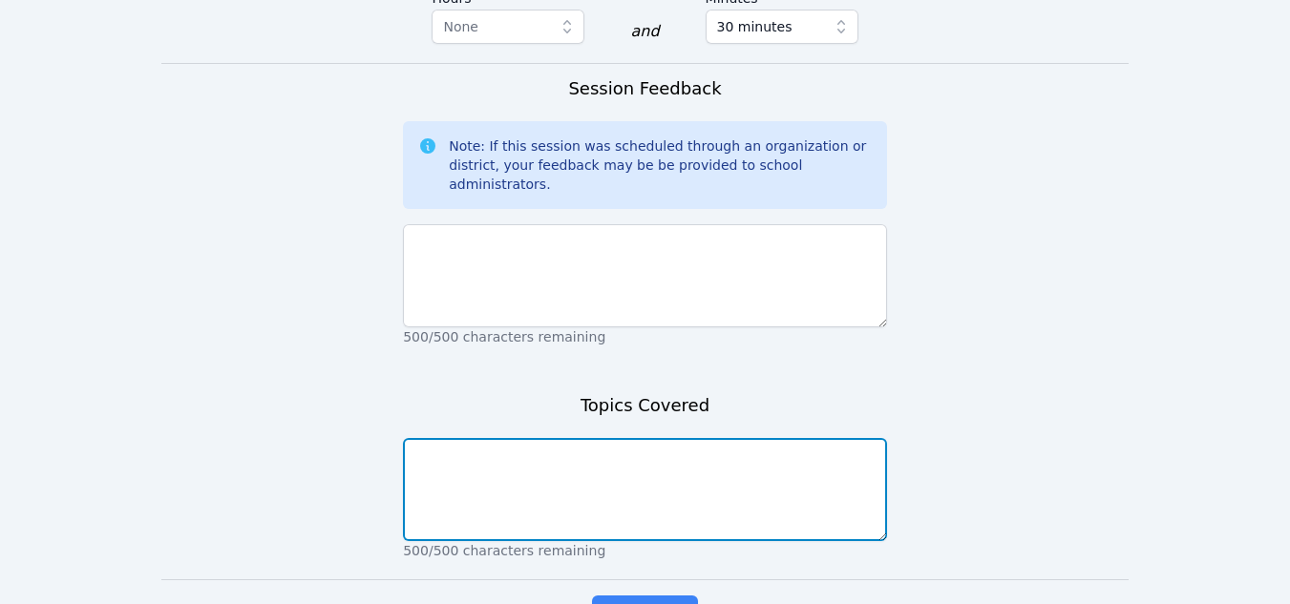
click at [489, 438] on textarea at bounding box center [645, 489] width 484 height 103
type textarea "grammar, pronunciation"
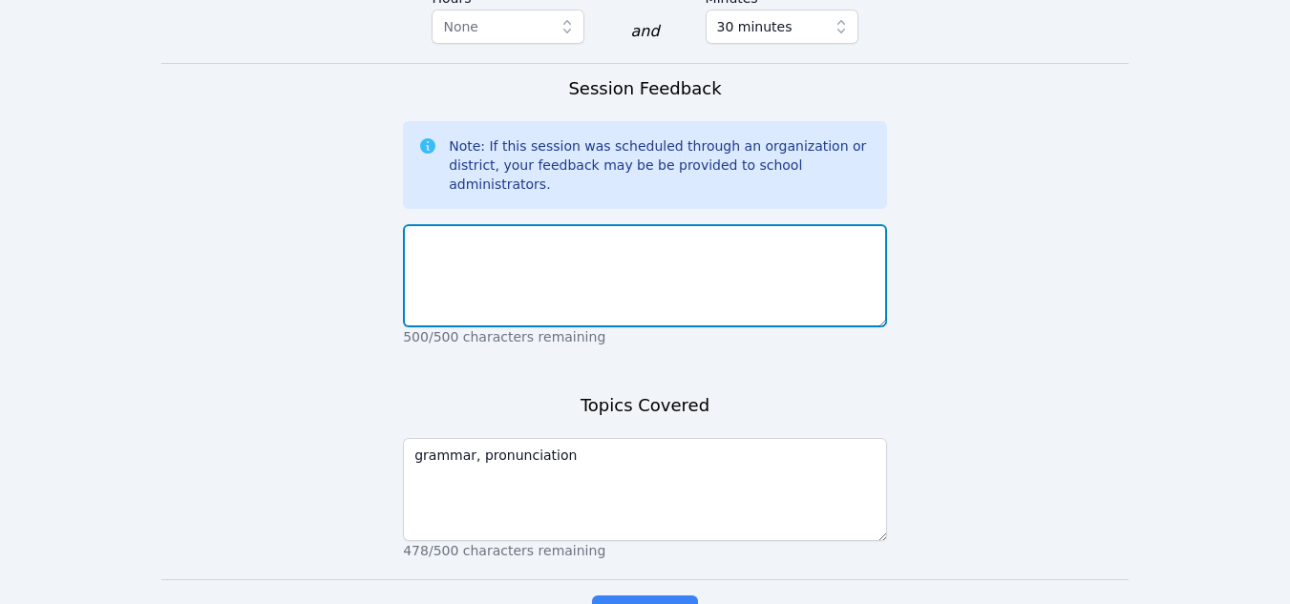
click at [541, 224] on textarea at bounding box center [645, 275] width 484 height 103
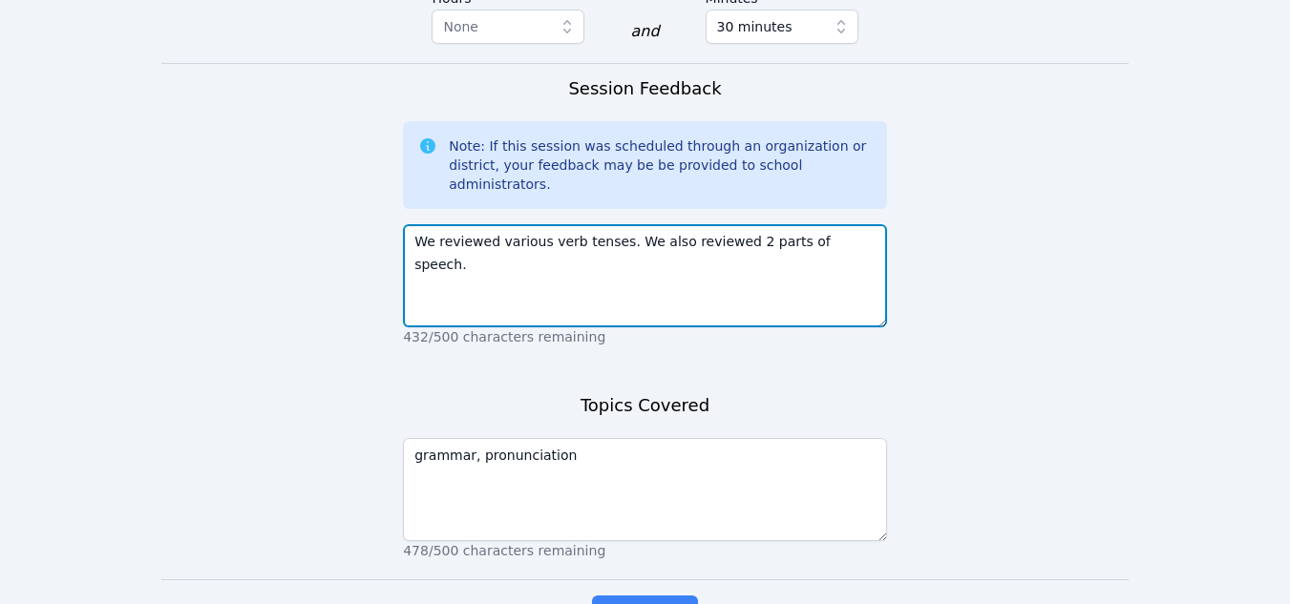
type textarea "We reviewed various verb tenses. We also reviewed 2 parts of speech."
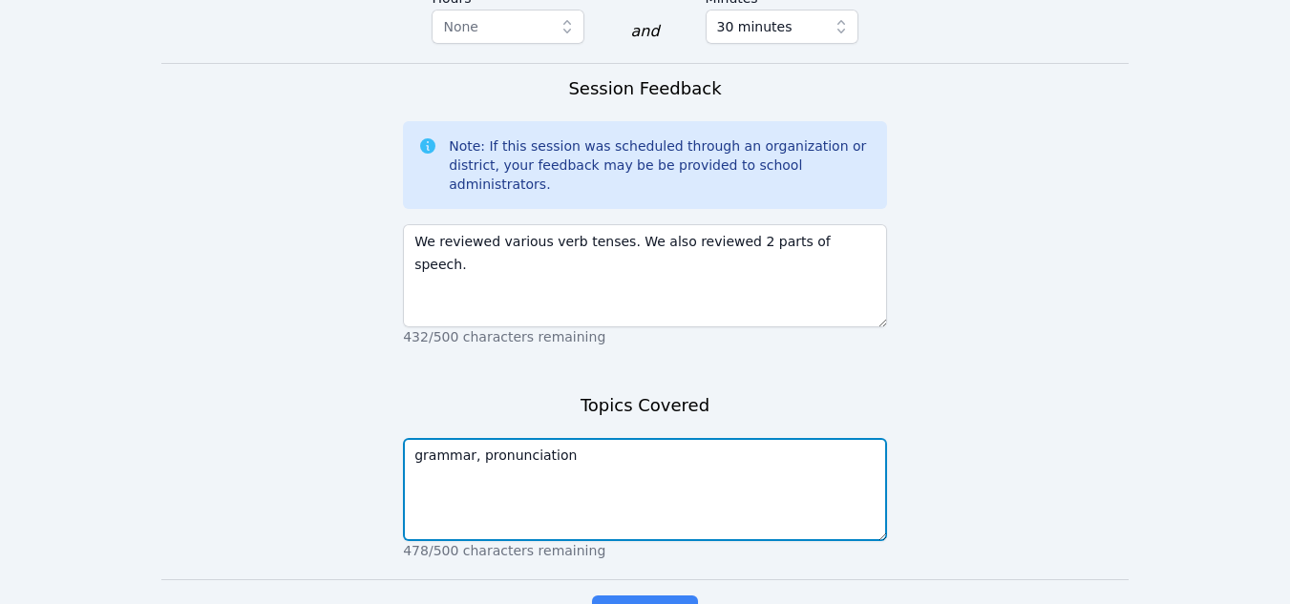
click at [574, 438] on textarea "grammar, pronunciation" at bounding box center [645, 489] width 484 height 103
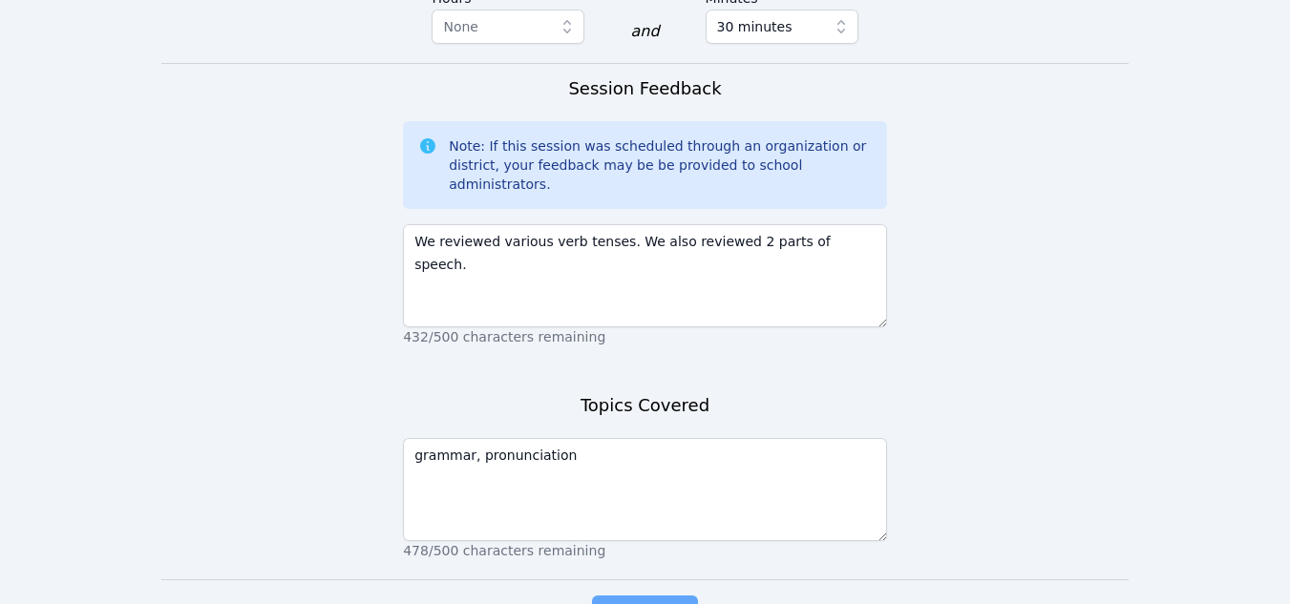
click at [621, 596] on button "Complete" at bounding box center [644, 615] width 105 height 38
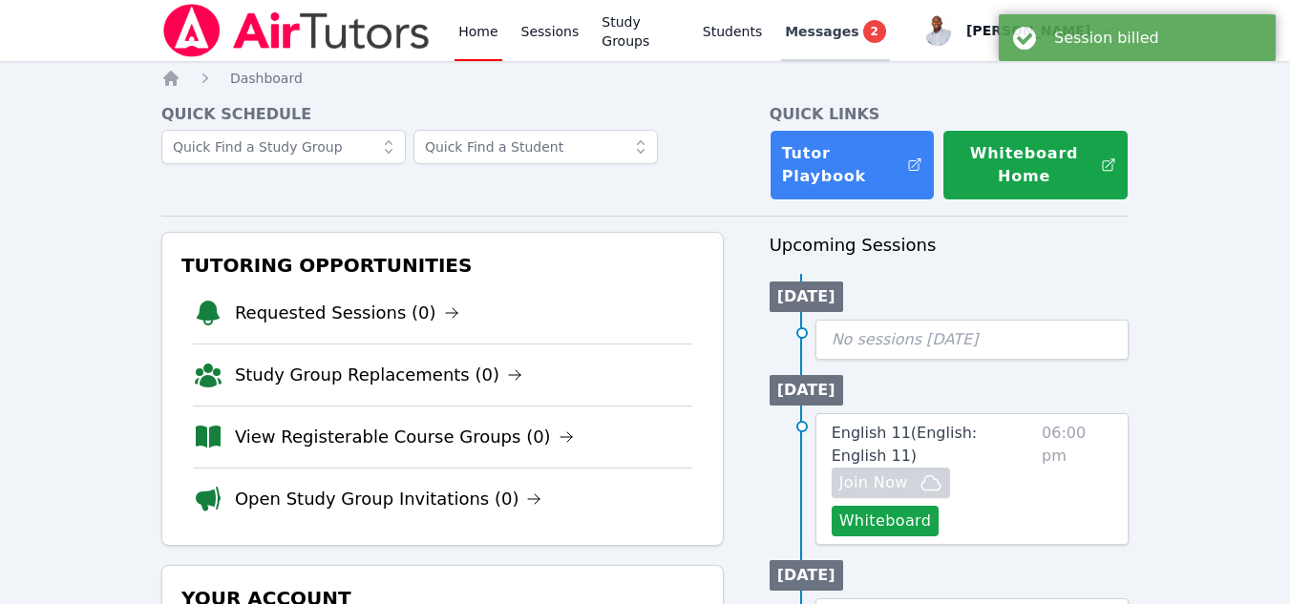
click at [792, 23] on span "Messages" at bounding box center [822, 31] width 74 height 19
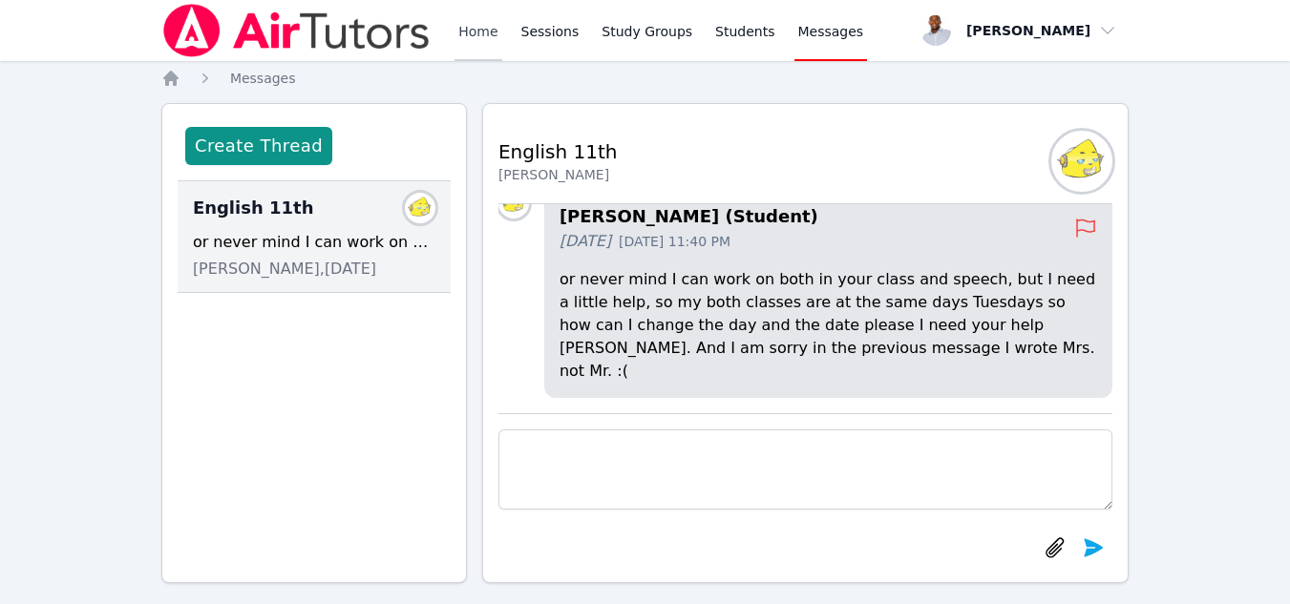
click at [494, 42] on link "Home" at bounding box center [478, 30] width 47 height 61
